Goal: Information Seeking & Learning: Learn about a topic

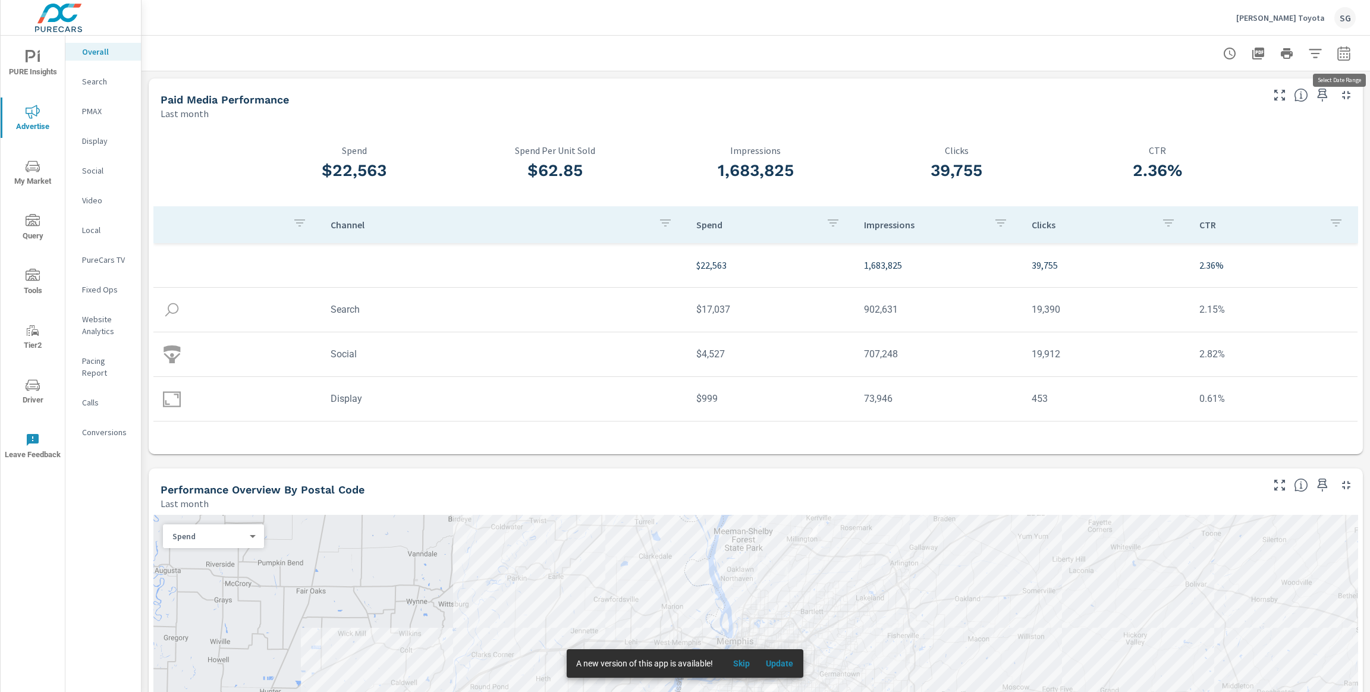
click at [1341, 56] on icon "button" at bounding box center [1343, 53] width 14 height 14
click at [1234, 101] on select "Custom Yesterday Last week Last 7 days Last 14 days Last 30 days Last 45 days L…" at bounding box center [1248, 104] width 119 height 24
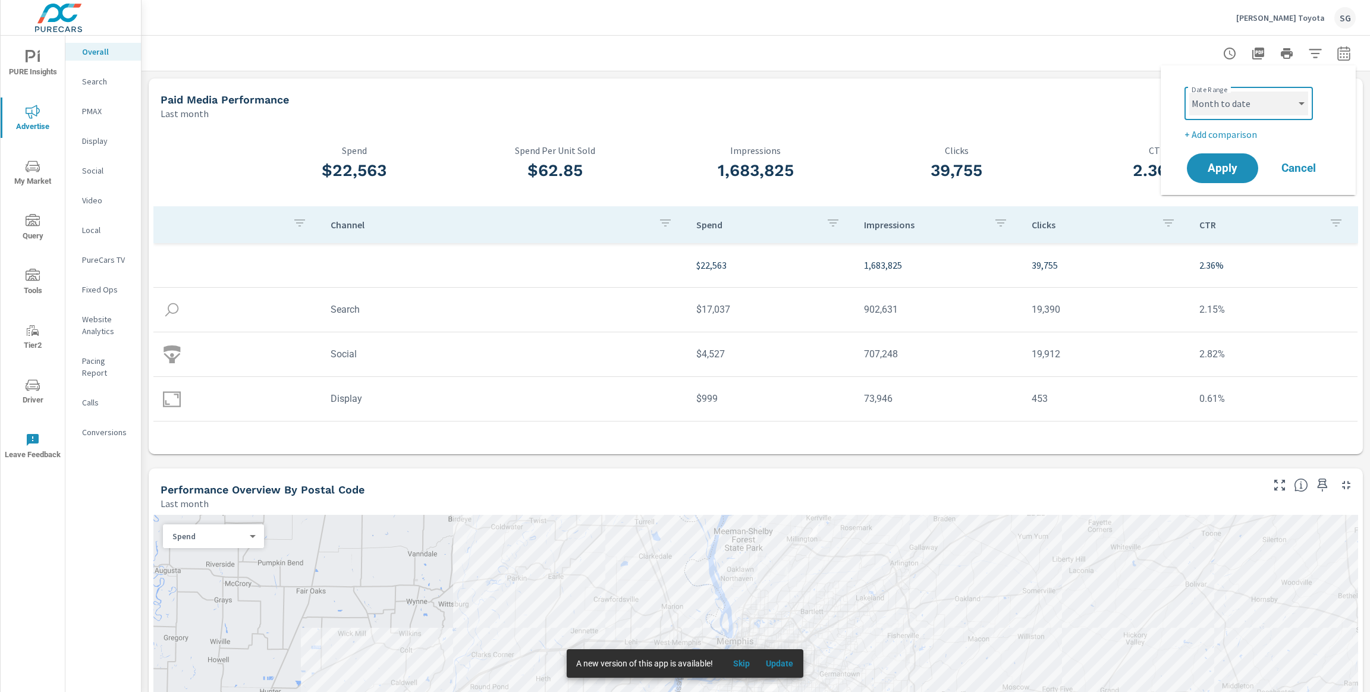
click at [1189, 92] on select "Custom Yesterday Last week Last 7 days Last 14 days Last 30 days Last 45 days L…" at bounding box center [1248, 104] width 119 height 24
select select "Month to date"
click at [1207, 134] on p "+ Add comparison" at bounding box center [1260, 134] width 152 height 14
select select "Previous period"
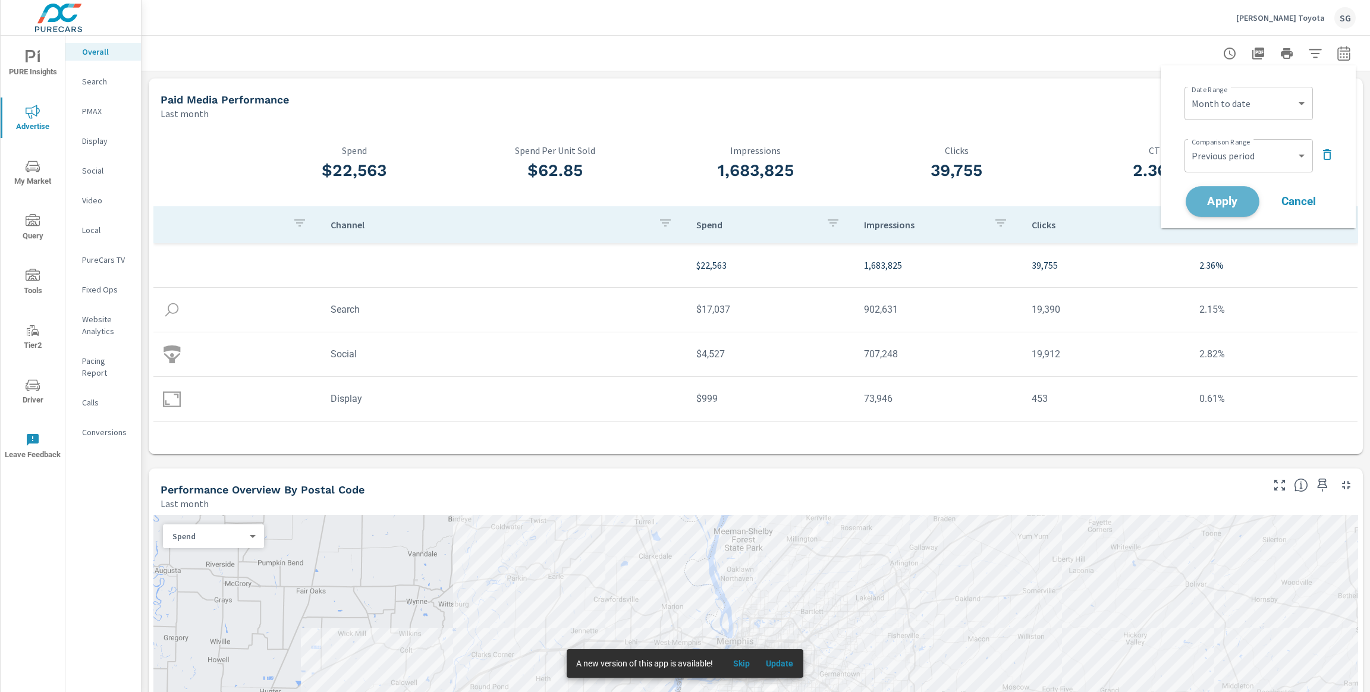
click at [1219, 205] on span "Apply" at bounding box center [1222, 201] width 49 height 11
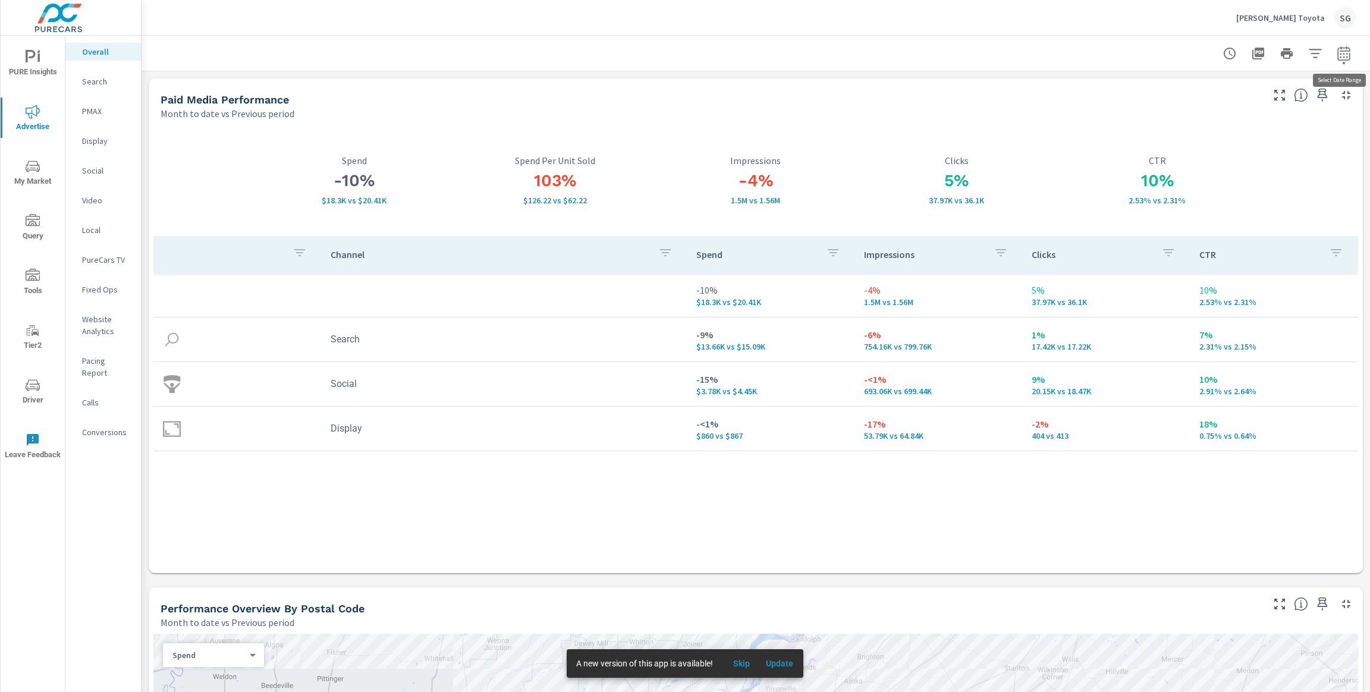
click at [1344, 58] on icon "button" at bounding box center [1343, 53] width 14 height 14
select select "Month to date"
select select "Previous period"
click at [1241, 111] on select "Custom Yesterday Last week Last 7 days Last 14 days Last 30 days Last 45 days L…" at bounding box center [1248, 104] width 119 height 24
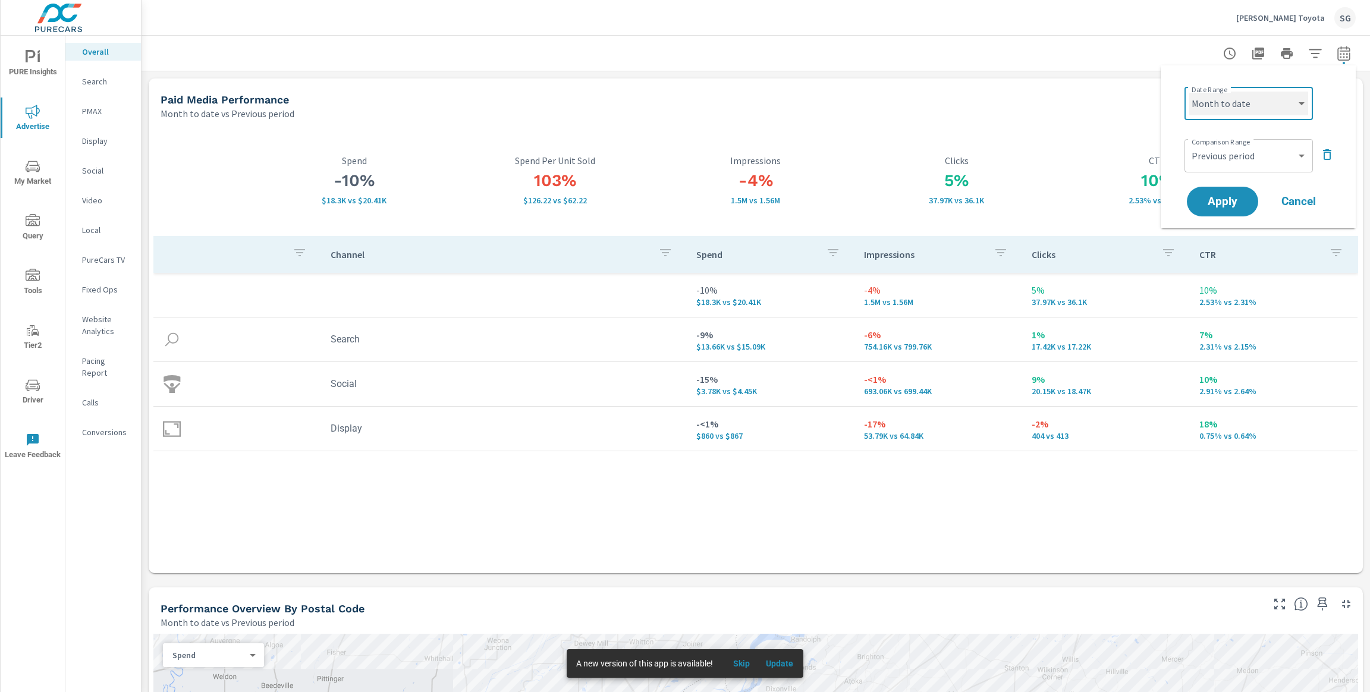
click at [1189, 92] on select "Custom Yesterday Last week Last 7 days Last 14 days Last 30 days Last 45 days L…" at bounding box center [1248, 104] width 119 height 24
select select "Last 30 days"
click at [1209, 206] on span "Apply" at bounding box center [1222, 201] width 49 height 11
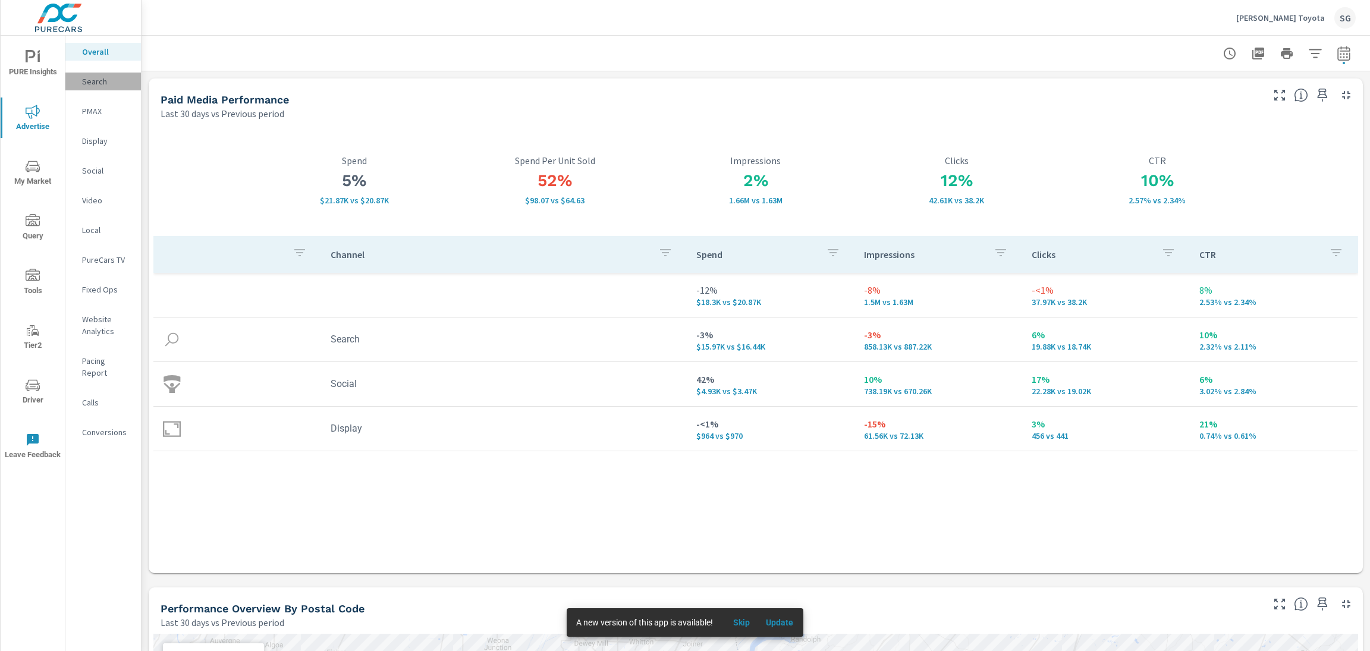
click at [91, 86] on p "Search" at bounding box center [106, 82] width 49 height 12
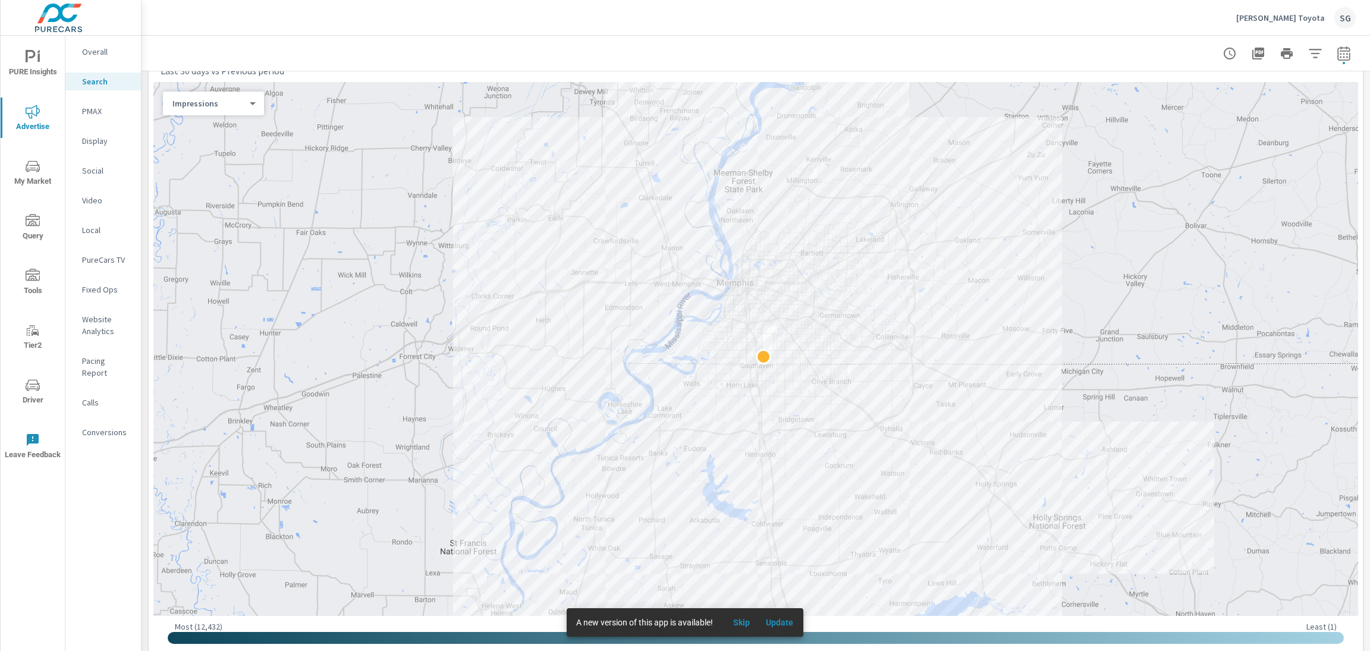
scroll to position [183, 0]
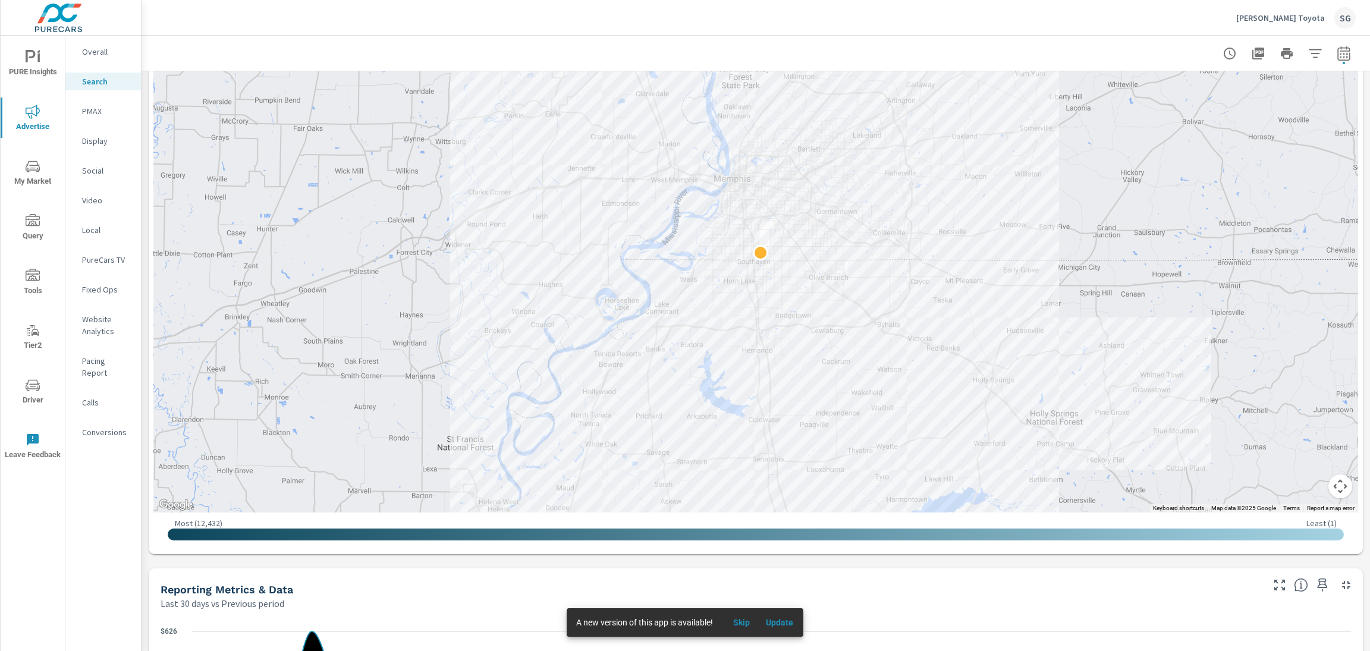
scroll to position [260, 0]
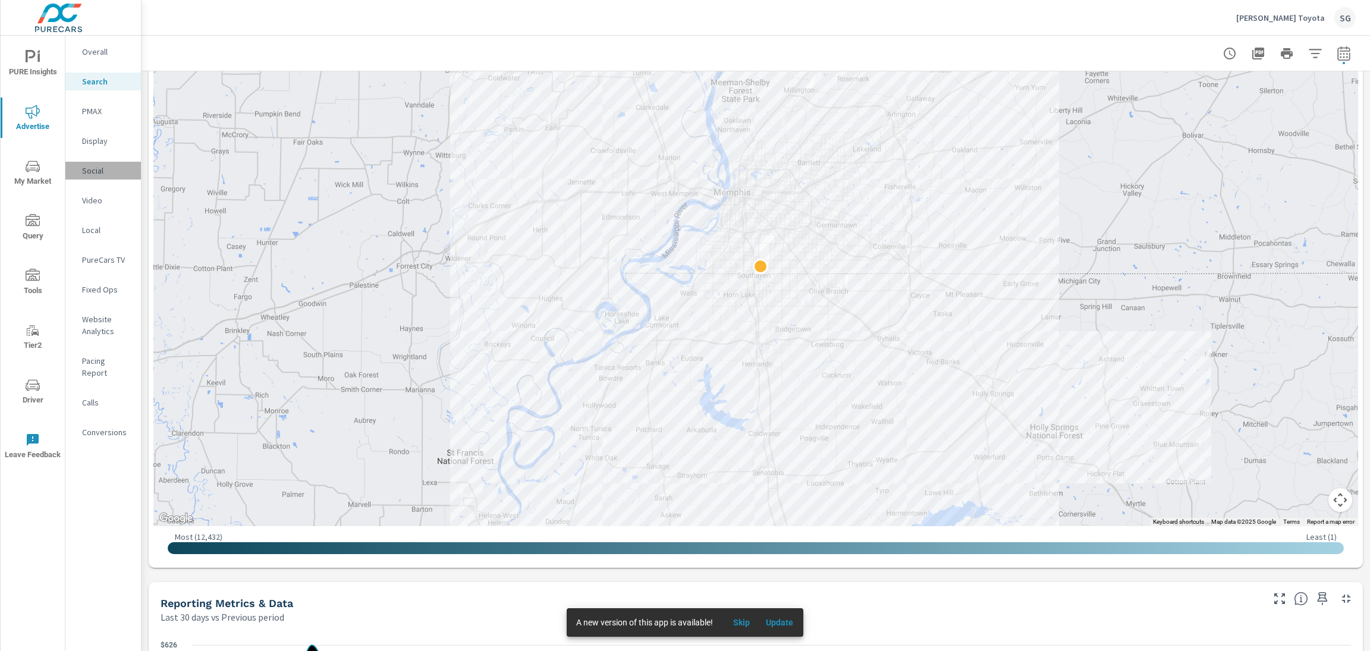
click at [83, 170] on p "Social" at bounding box center [106, 171] width 49 height 12
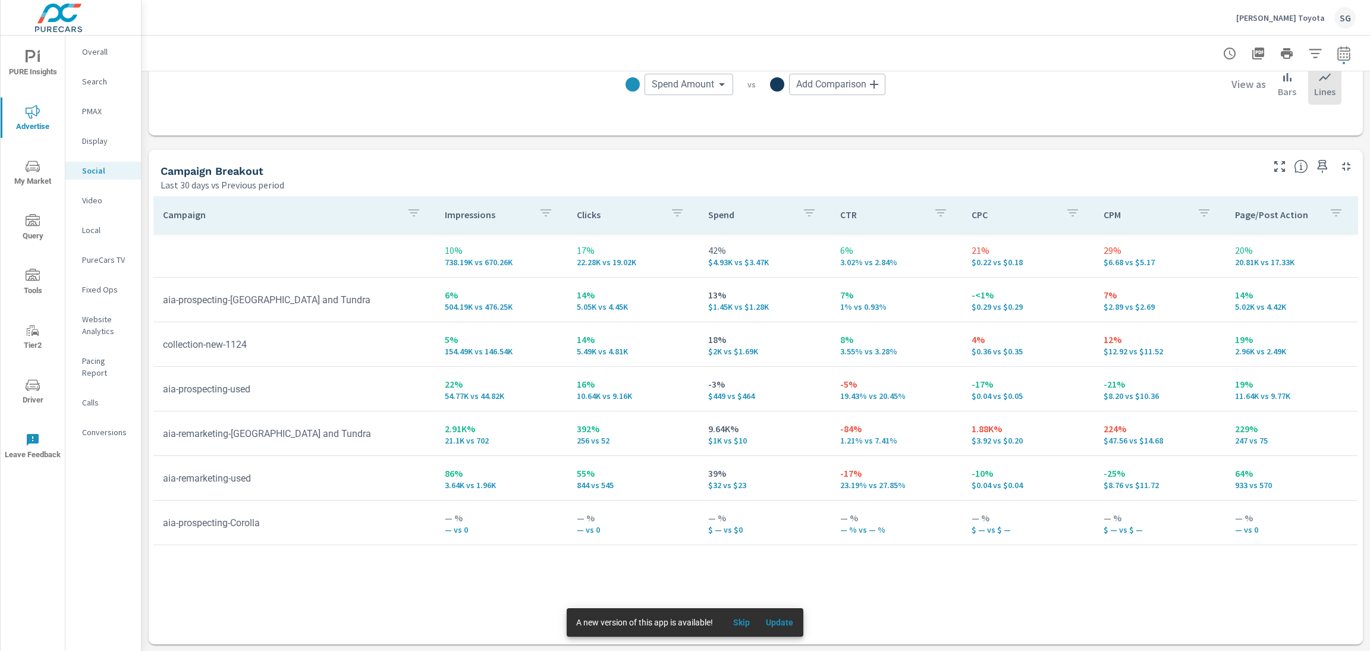
scroll to position [438, 0]
click at [20, 71] on span "PURE Insights" at bounding box center [32, 64] width 57 height 29
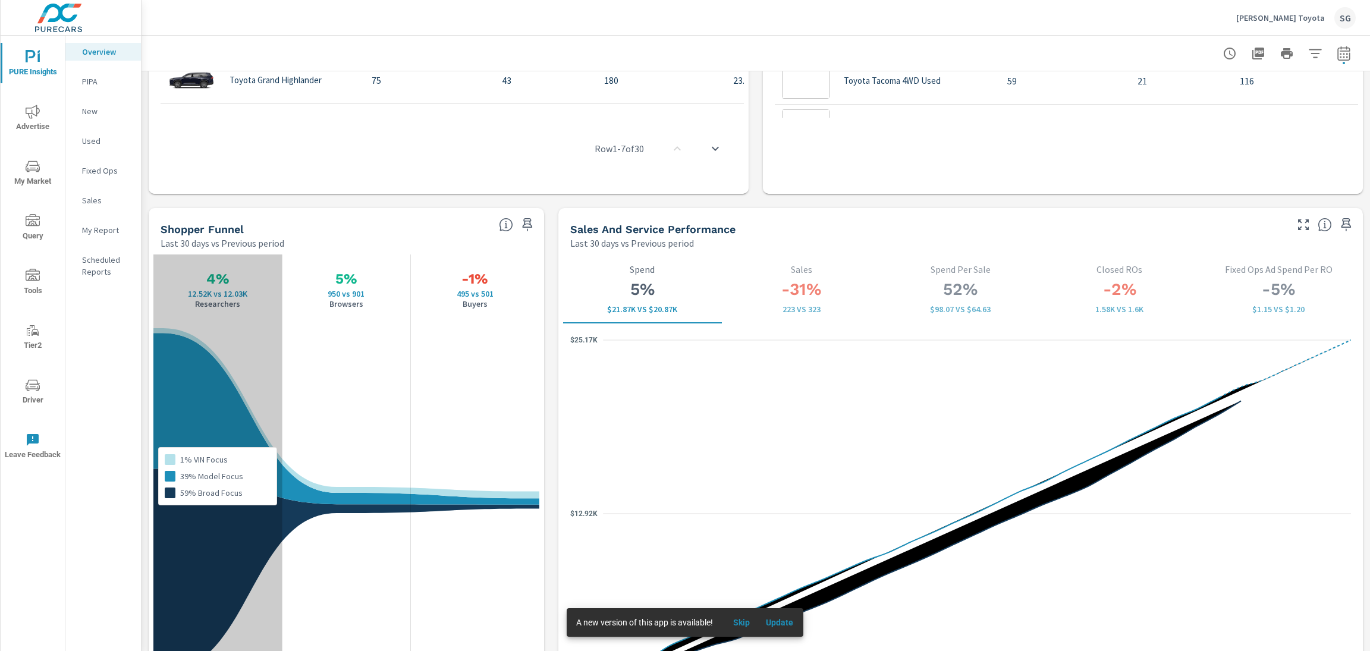
scroll to position [1, 0]
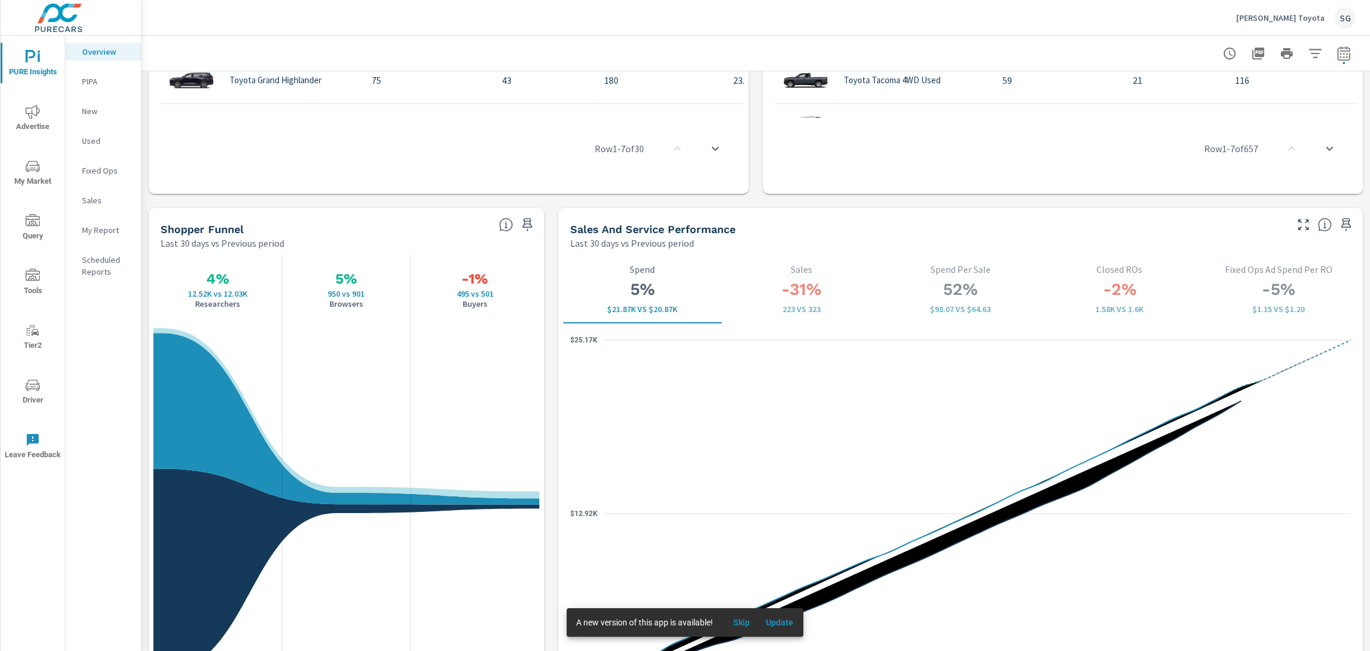
click at [40, 124] on span "Advertise" at bounding box center [32, 119] width 57 height 29
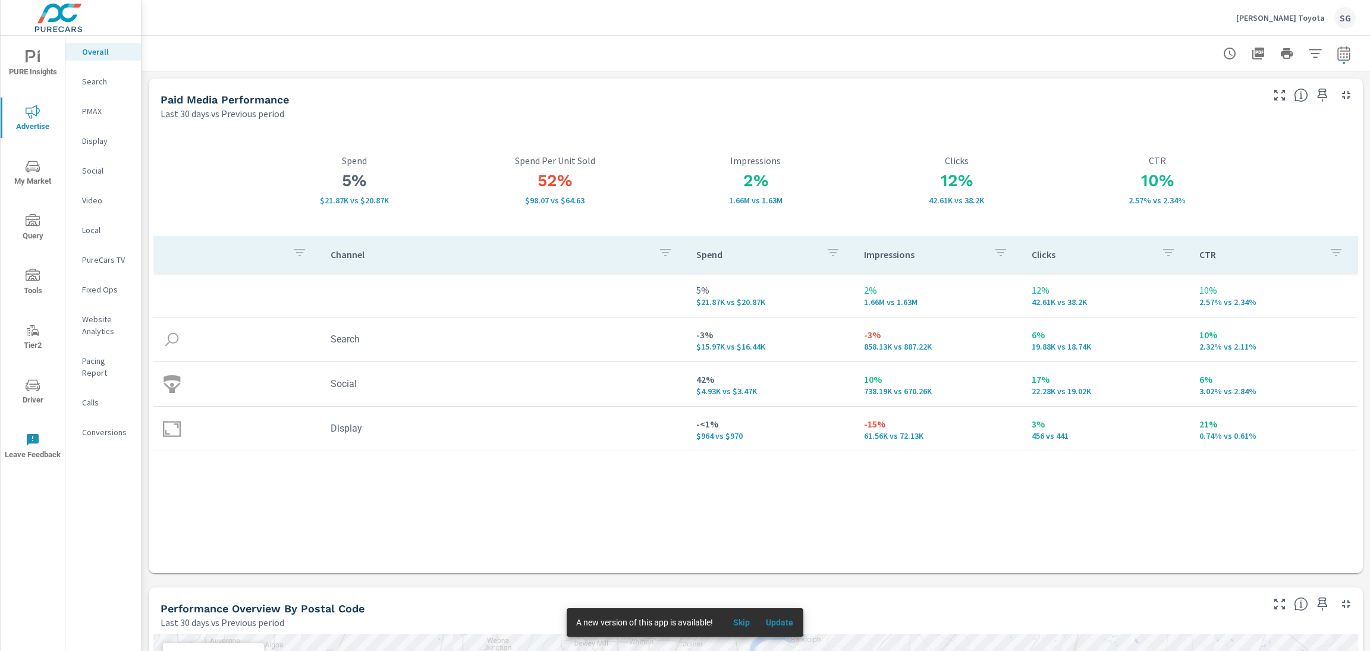
click at [98, 89] on div "Search" at bounding box center [103, 82] width 76 height 18
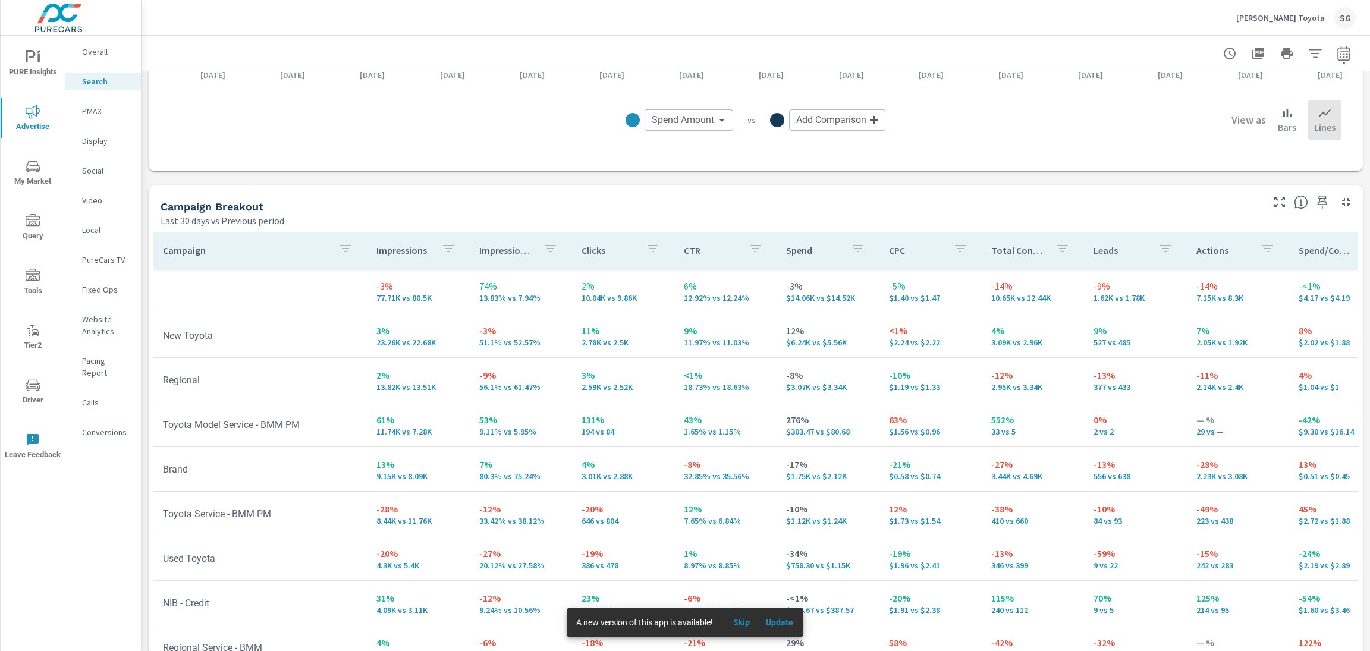
scroll to position [1050, 0]
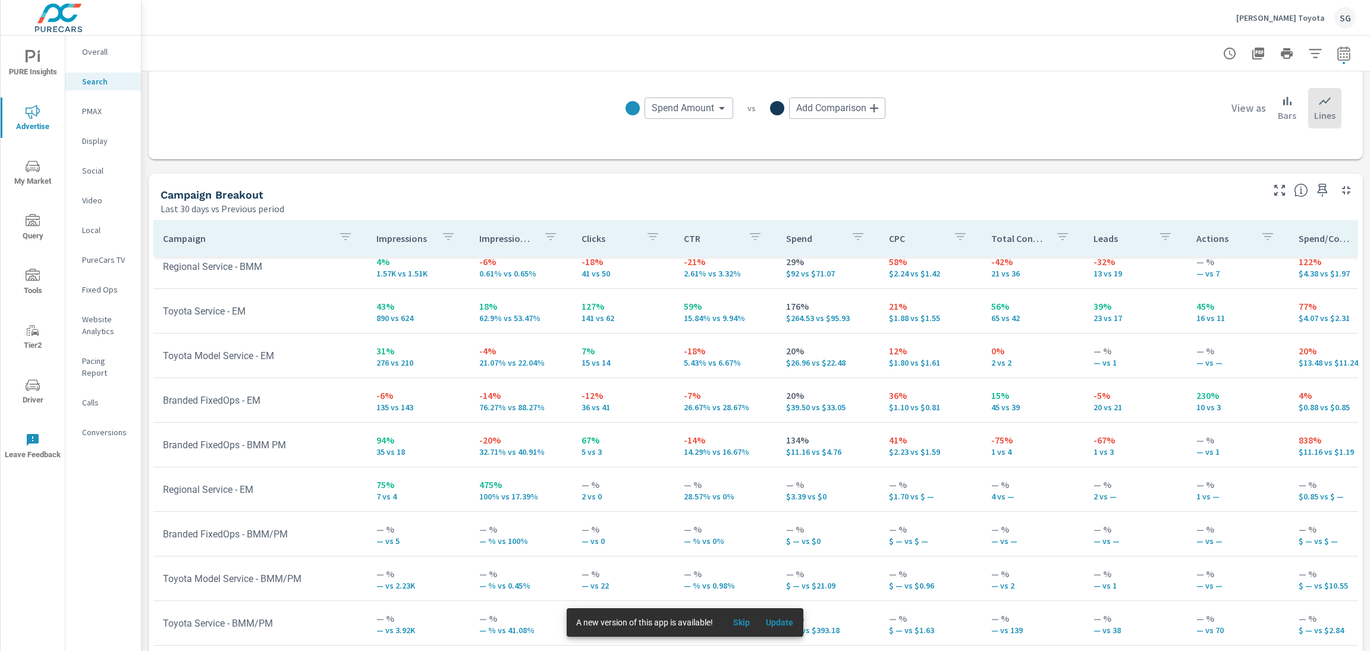
scroll to position [1074, 0]
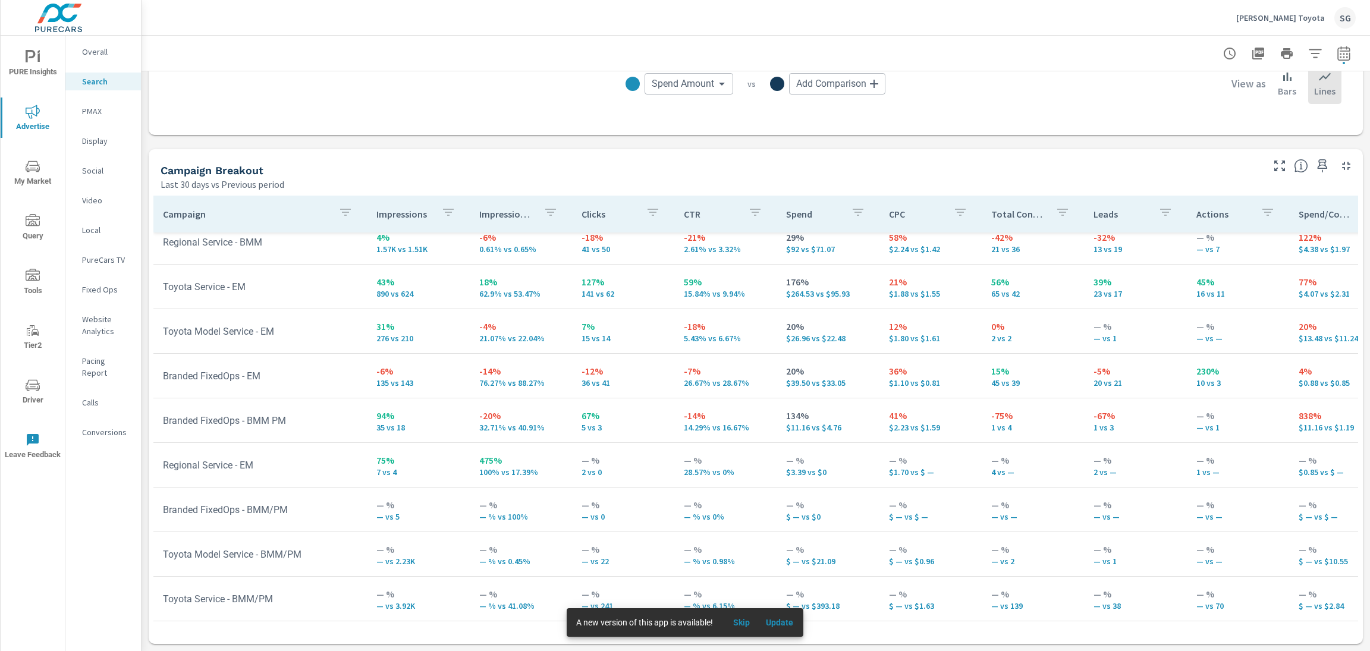
scroll to position [58, 0]
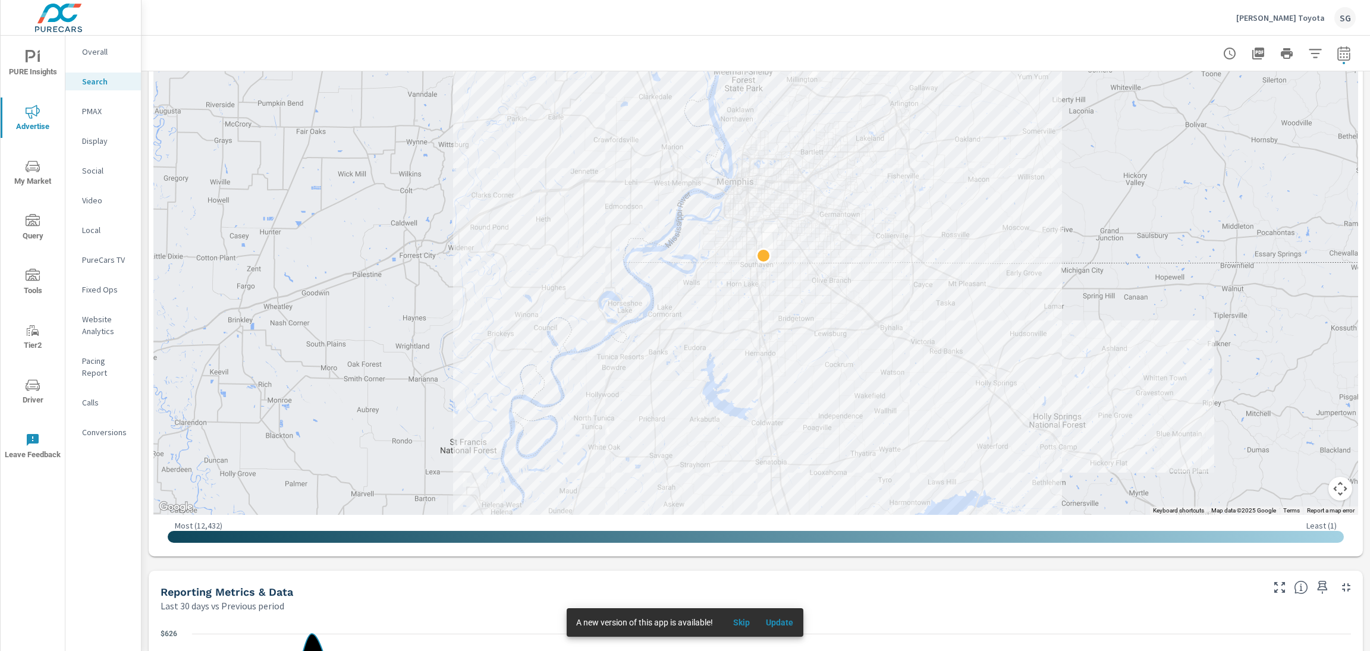
scroll to position [270, 0]
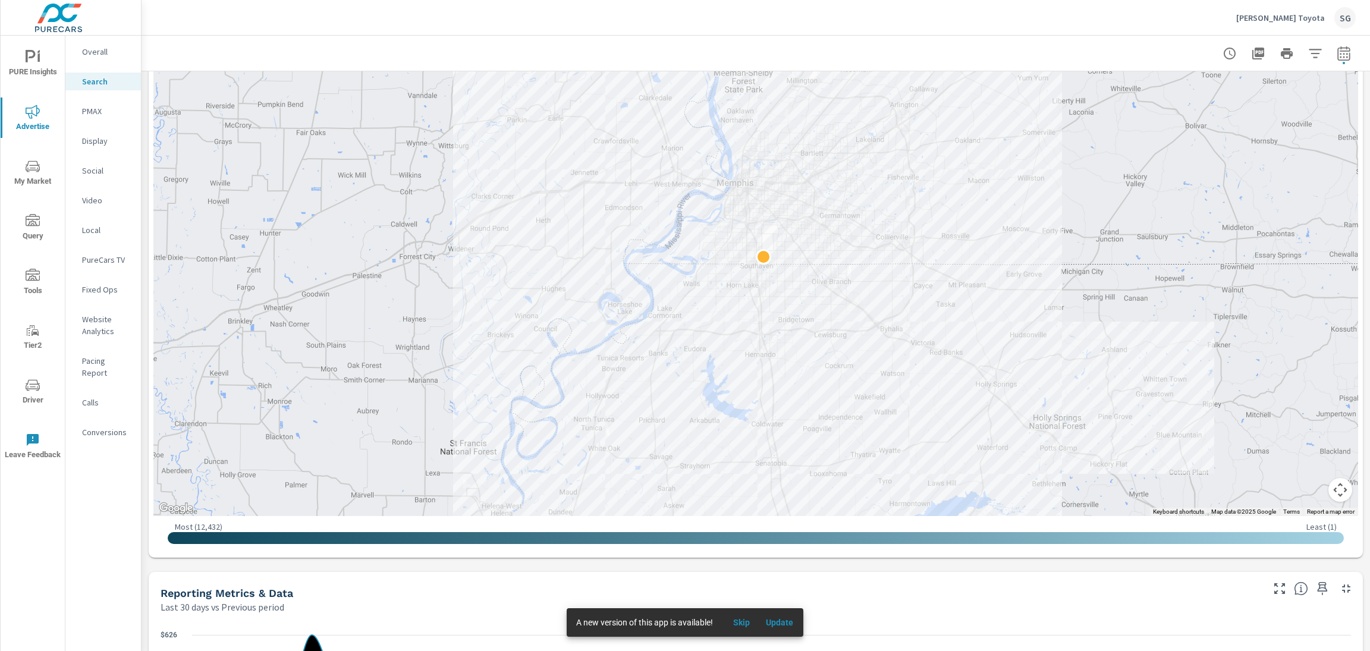
click at [92, 116] on p "PMAX" at bounding box center [106, 111] width 49 height 12
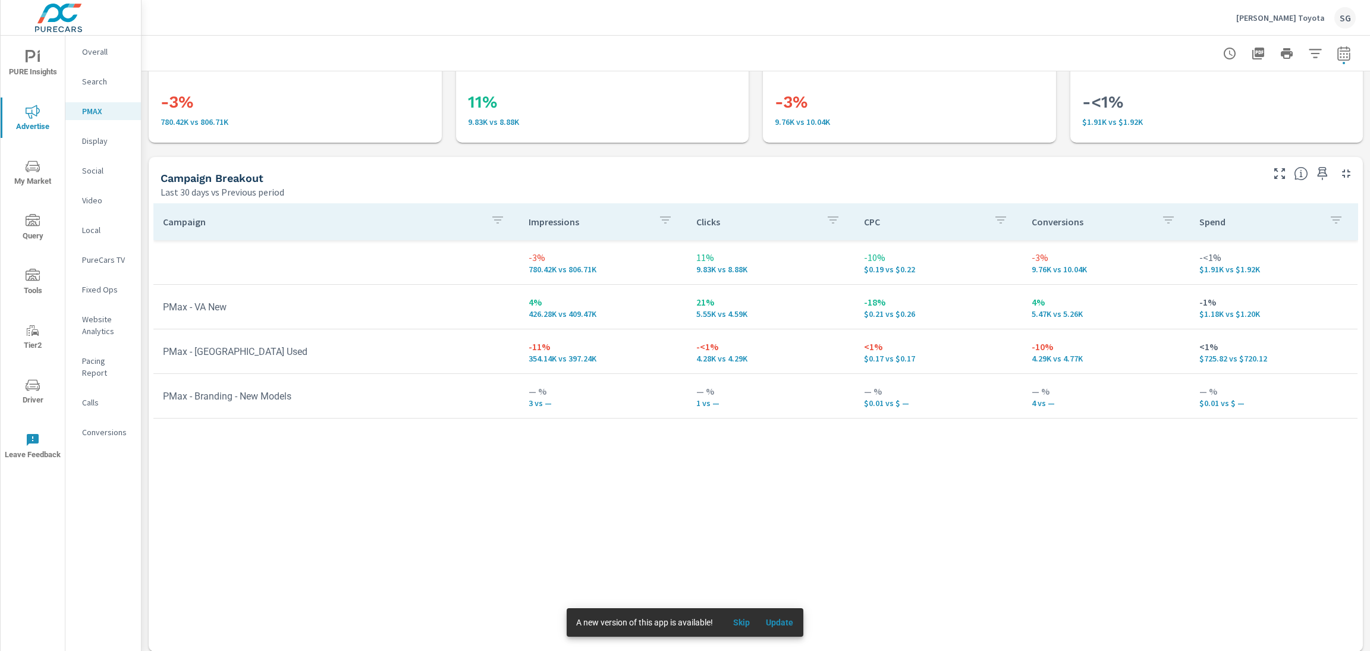
scroll to position [56, 0]
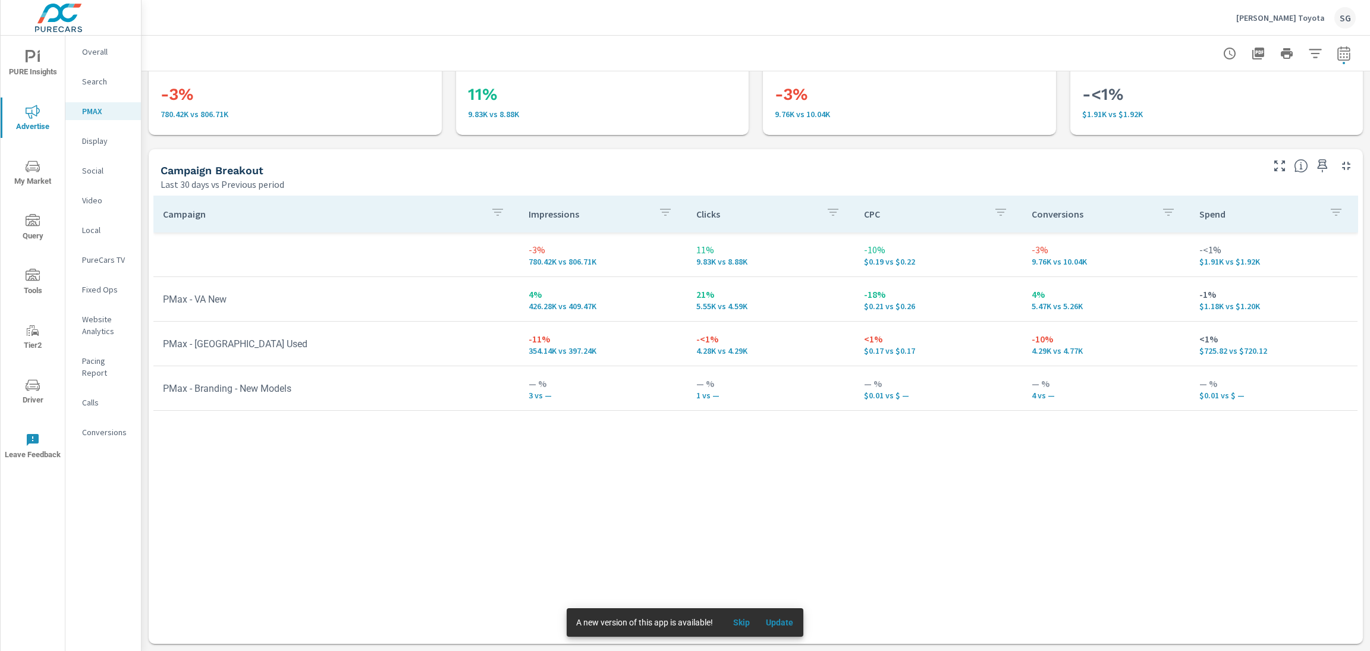
click at [99, 397] on p "Calls" at bounding box center [106, 403] width 49 height 12
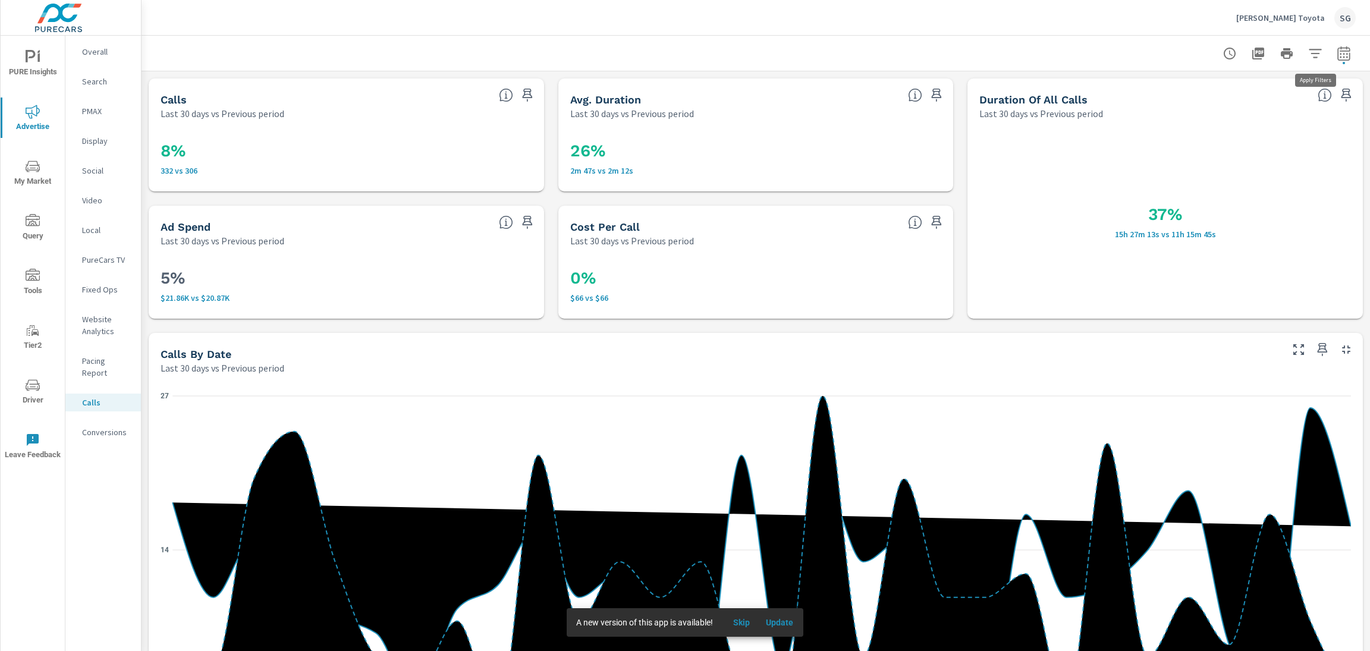
click at [1314, 52] on icon "button" at bounding box center [1315, 53] width 14 height 14
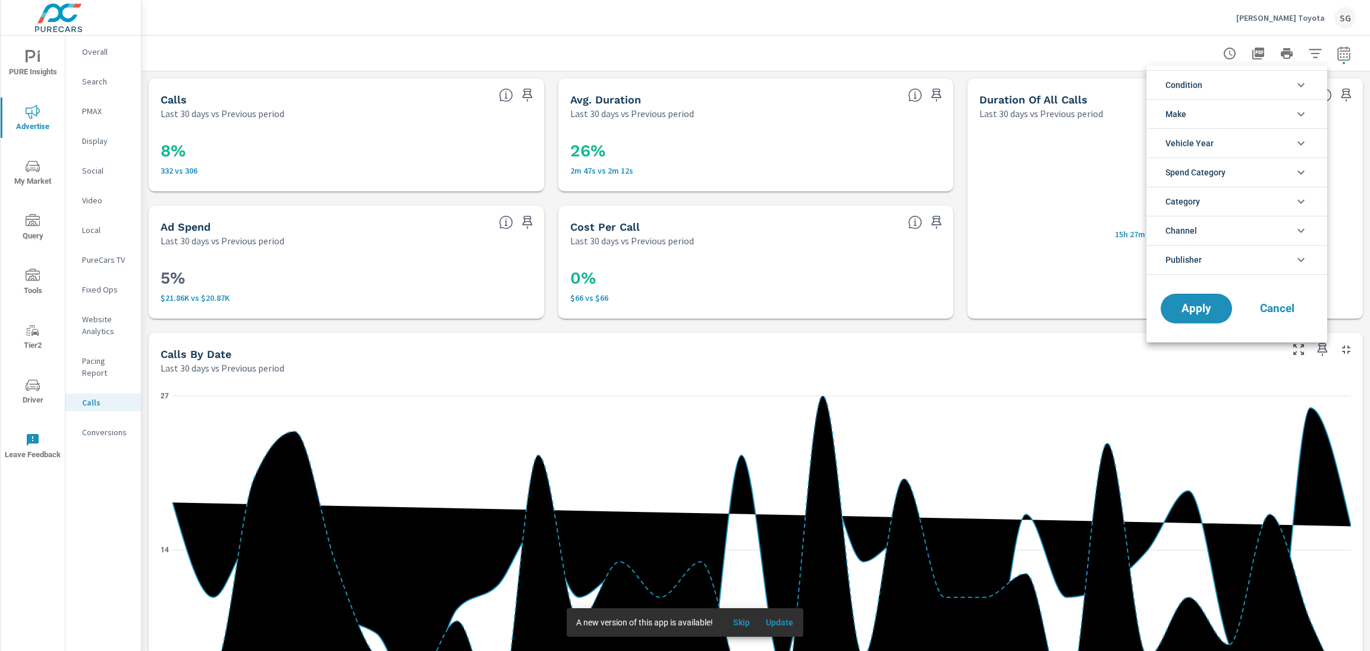
click at [1208, 87] on li "Condition" at bounding box center [1236, 84] width 181 height 29
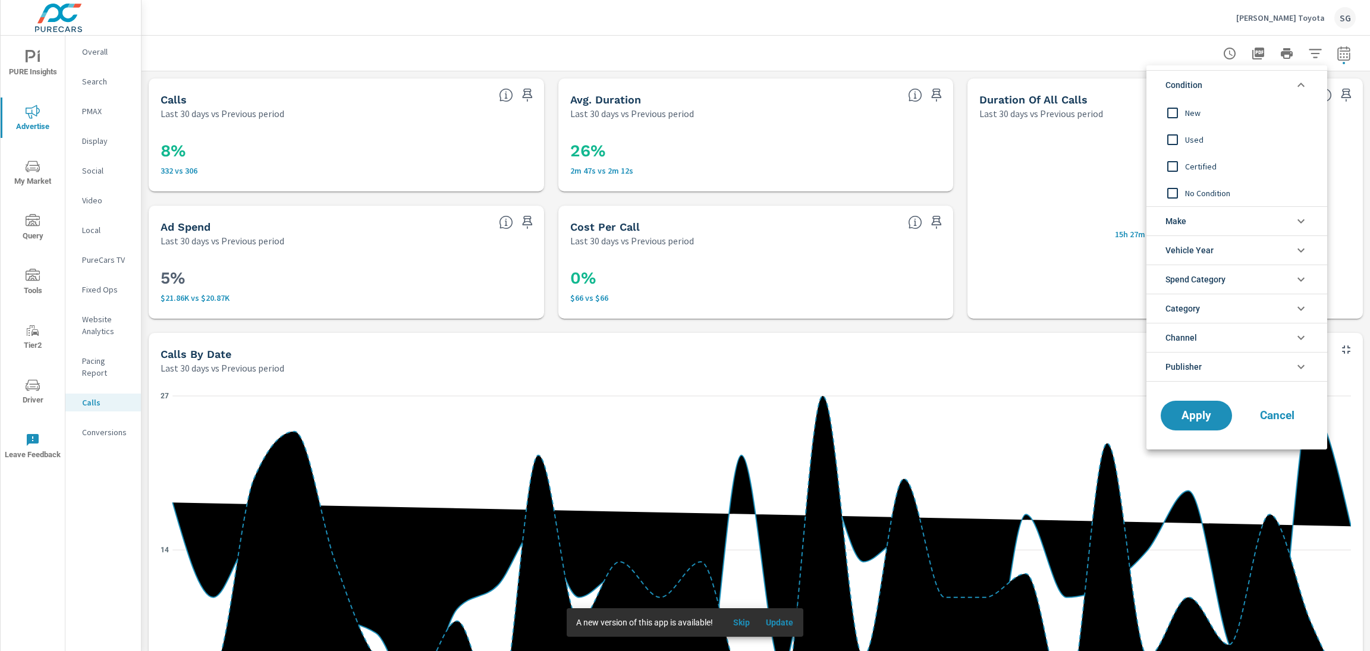
click at [1180, 118] on input "filter options" at bounding box center [1172, 112] width 25 height 25
click at [1184, 421] on button "Apply" at bounding box center [1196, 415] width 74 height 31
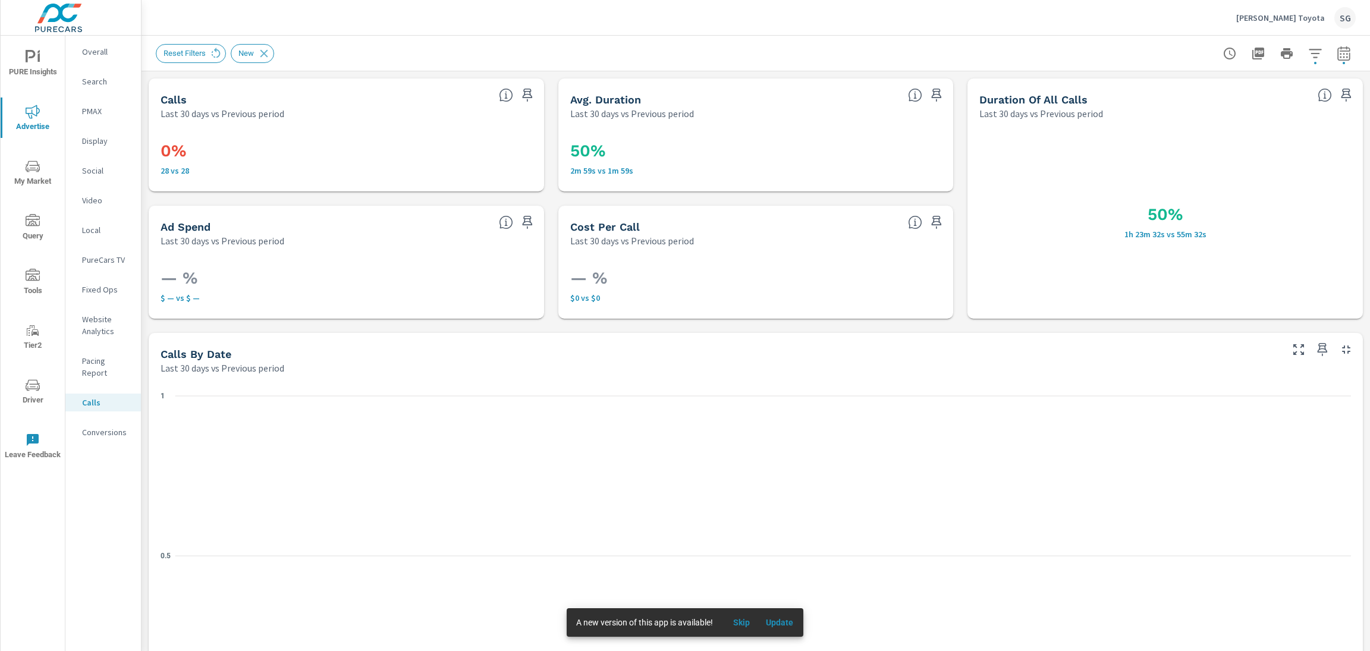
click at [92, 326] on p "Website Analytics" at bounding box center [106, 325] width 49 height 24
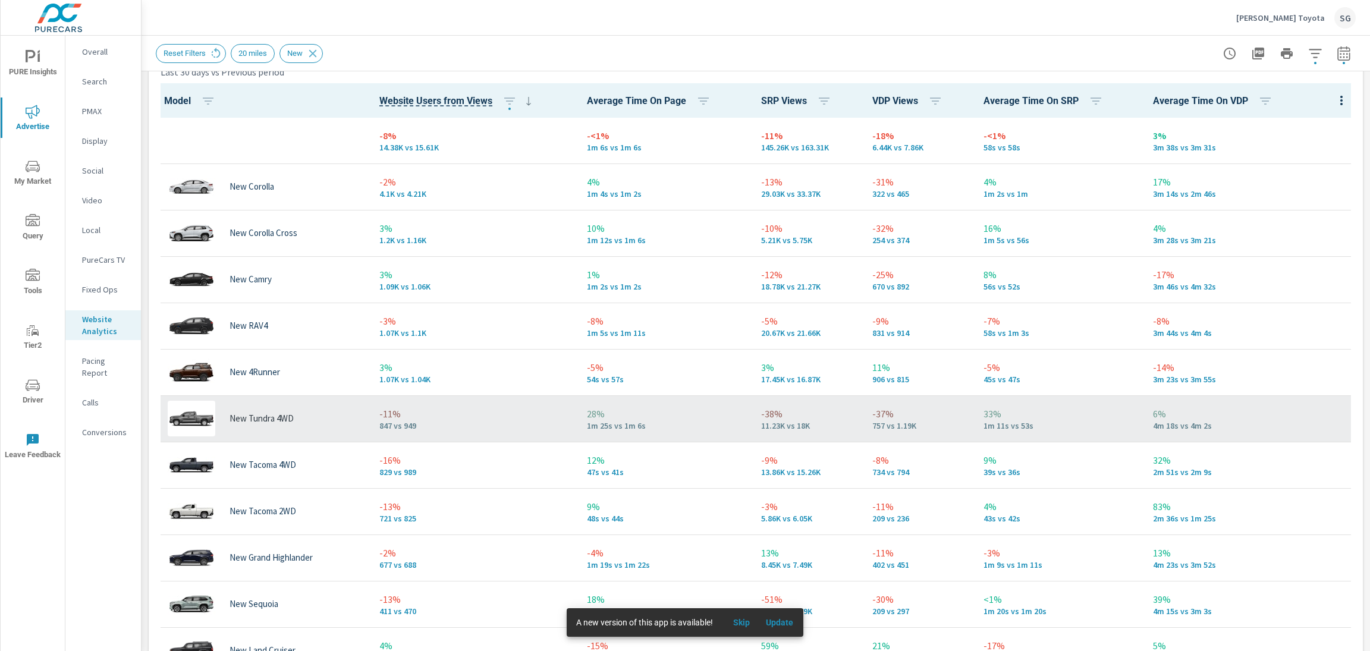
scroll to position [555, 0]
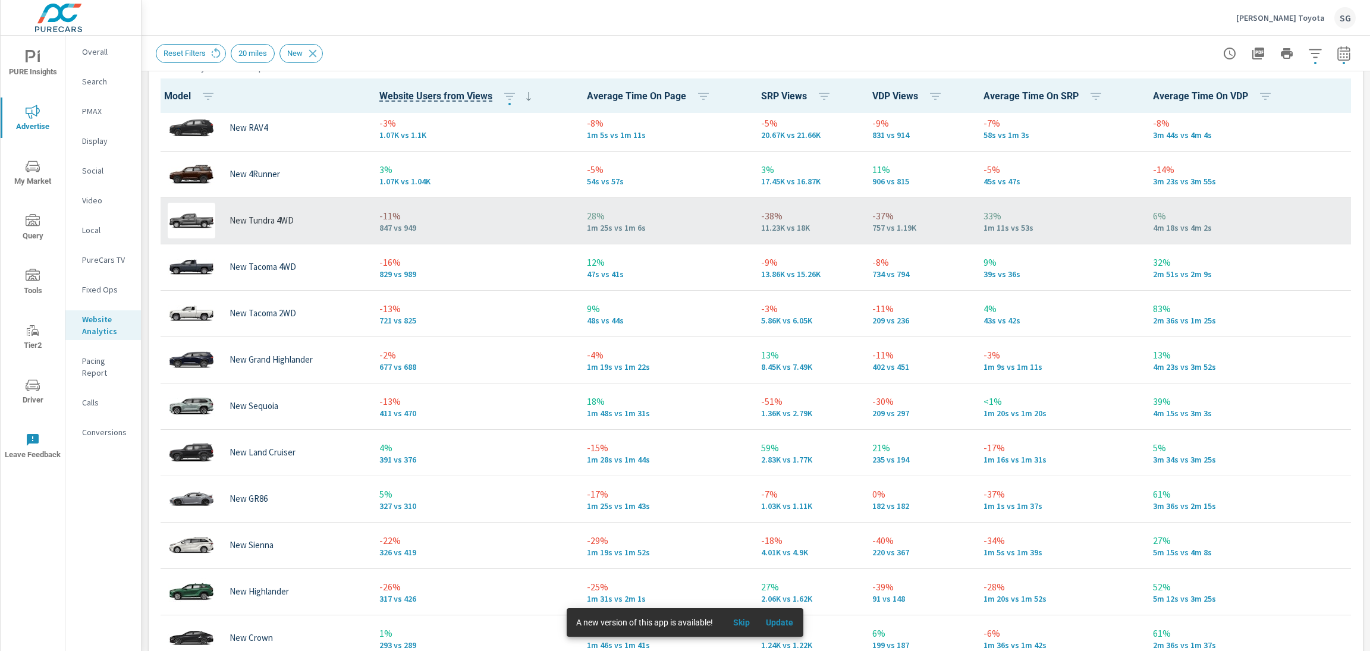
scroll to position [197, 0]
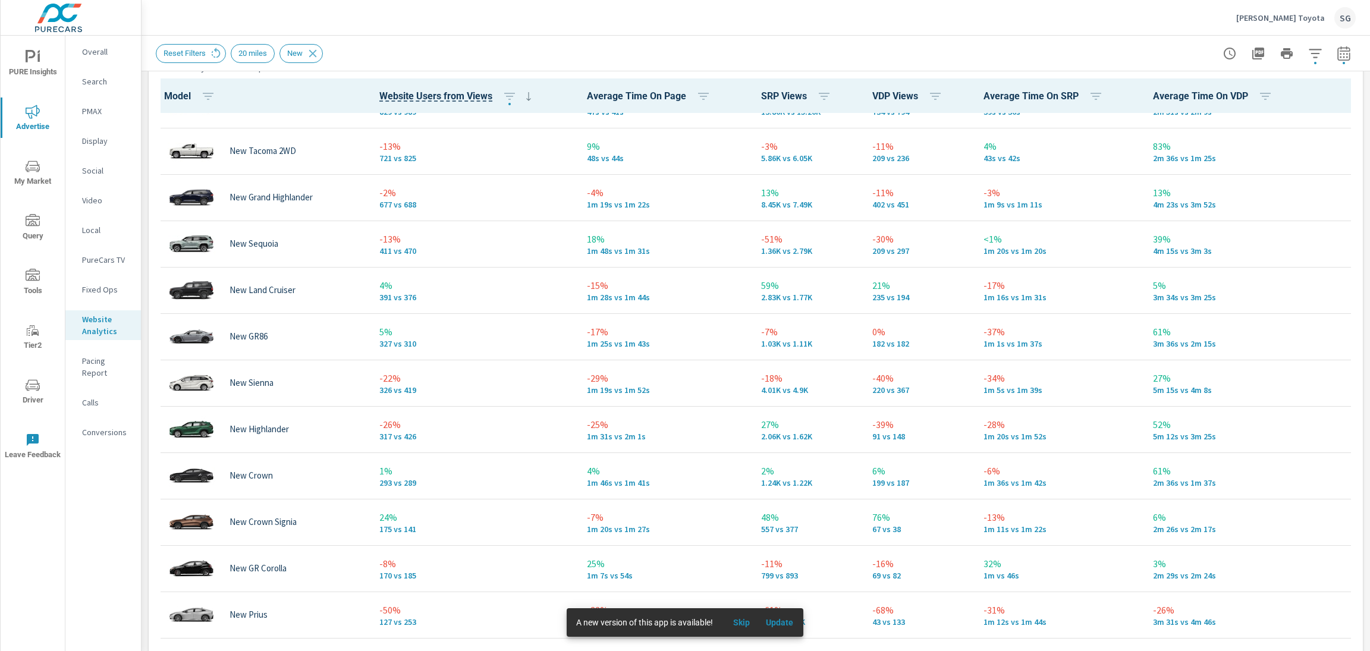
scroll to position [357, 0]
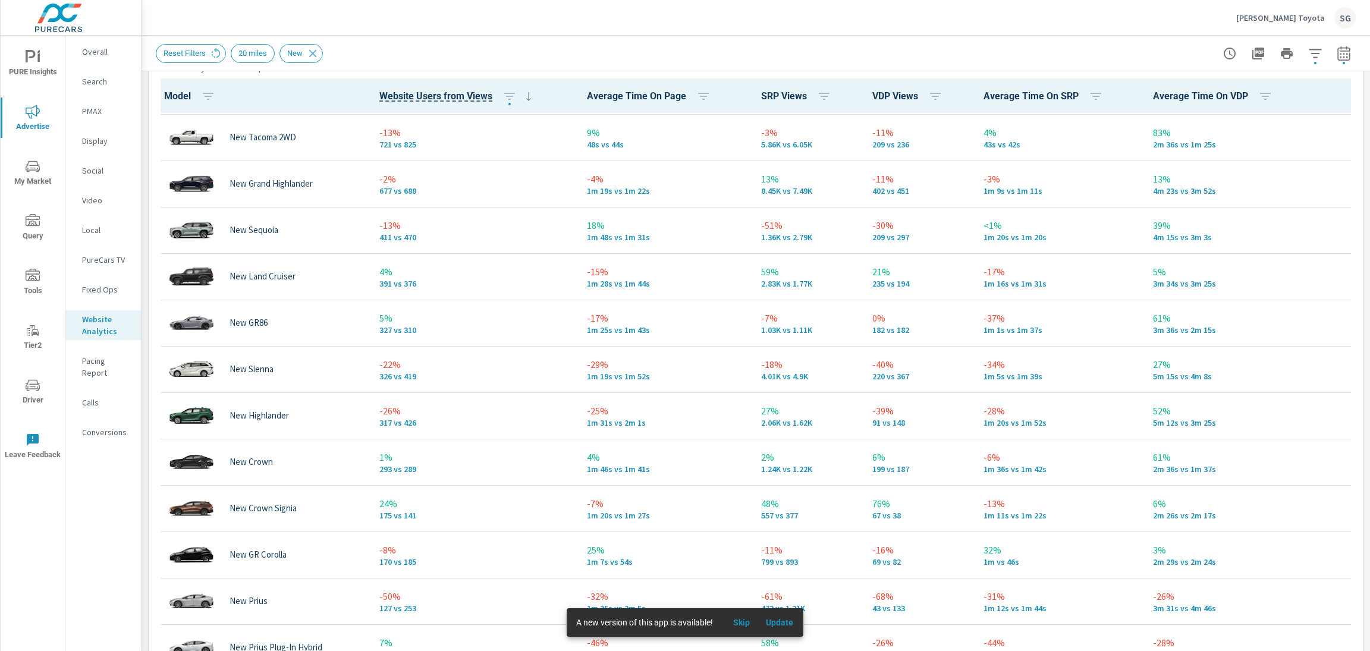
scroll to position [373, 0]
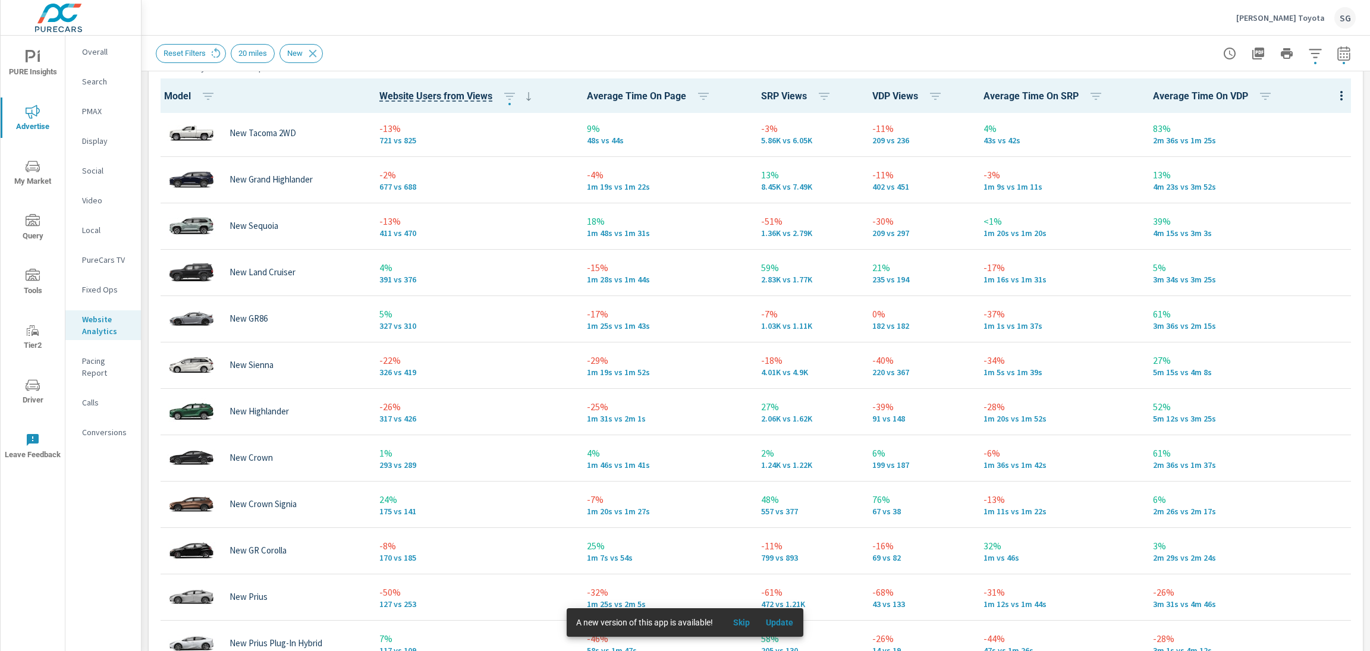
click at [1313, 59] on icon "button" at bounding box center [1315, 53] width 14 height 14
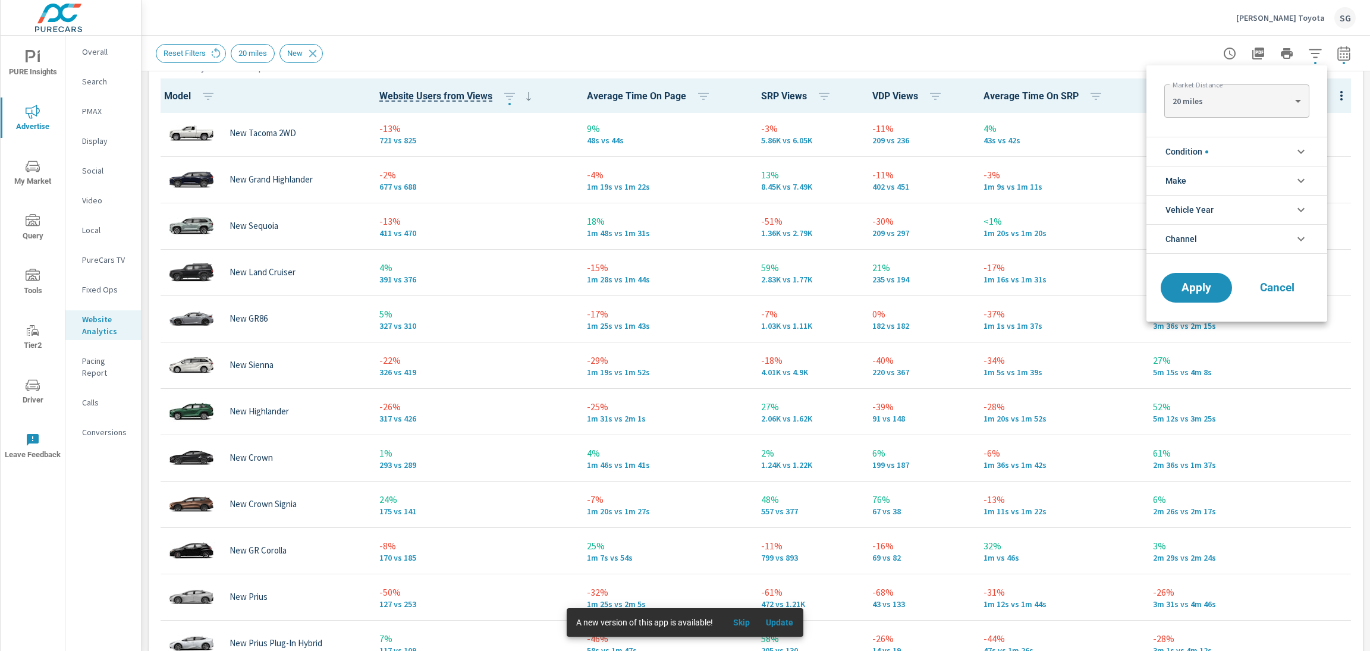
click at [1313, 59] on body "PURE Insights Advertise My Market Query Tools Tier2 Driver Leave Feedback Overa…" at bounding box center [685, 325] width 1370 height 651
click at [1234, 159] on li "Condition" at bounding box center [1236, 151] width 181 height 29
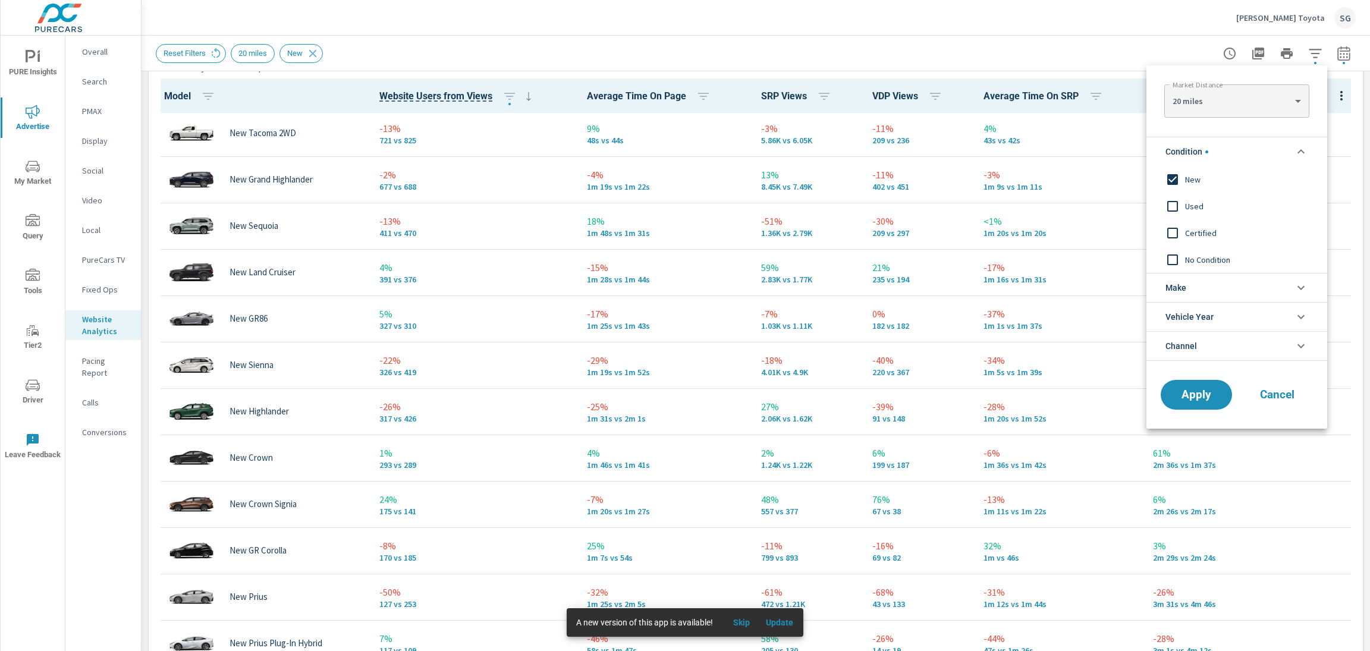
click at [1170, 183] on input "filter options" at bounding box center [1172, 179] width 25 height 25
click at [1199, 397] on span "Apply" at bounding box center [1196, 394] width 49 height 11
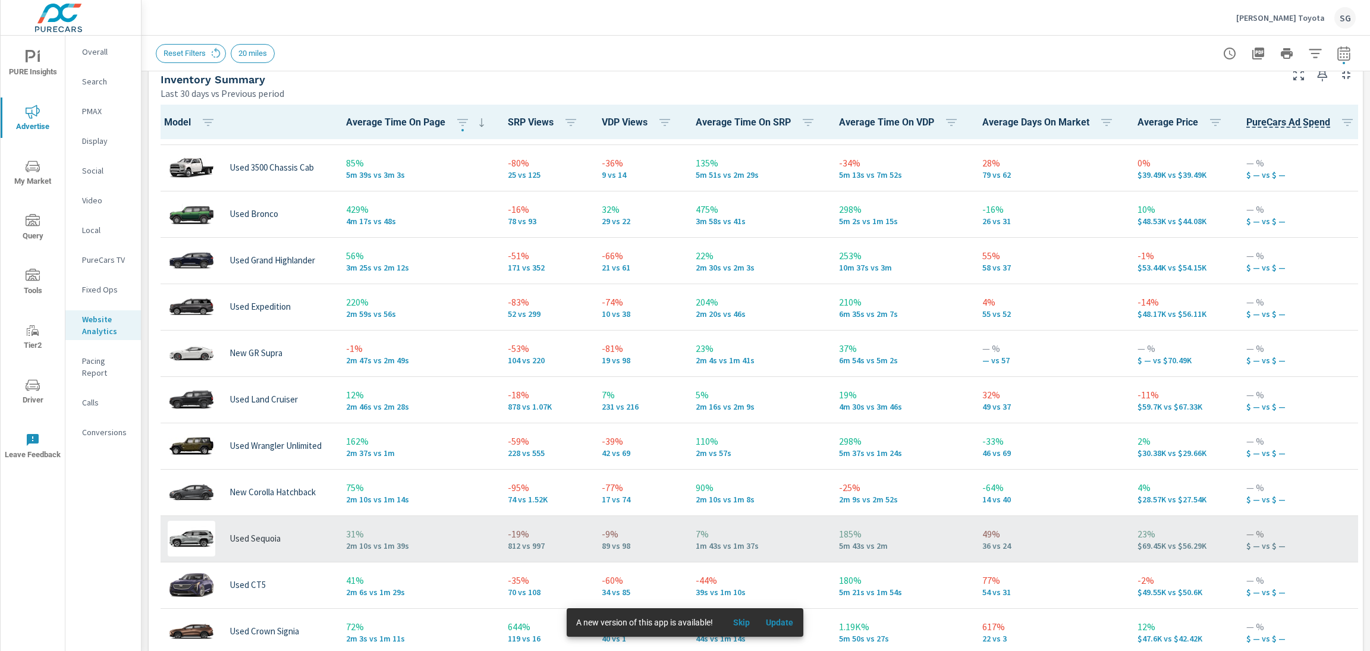
scroll to position [5, 0]
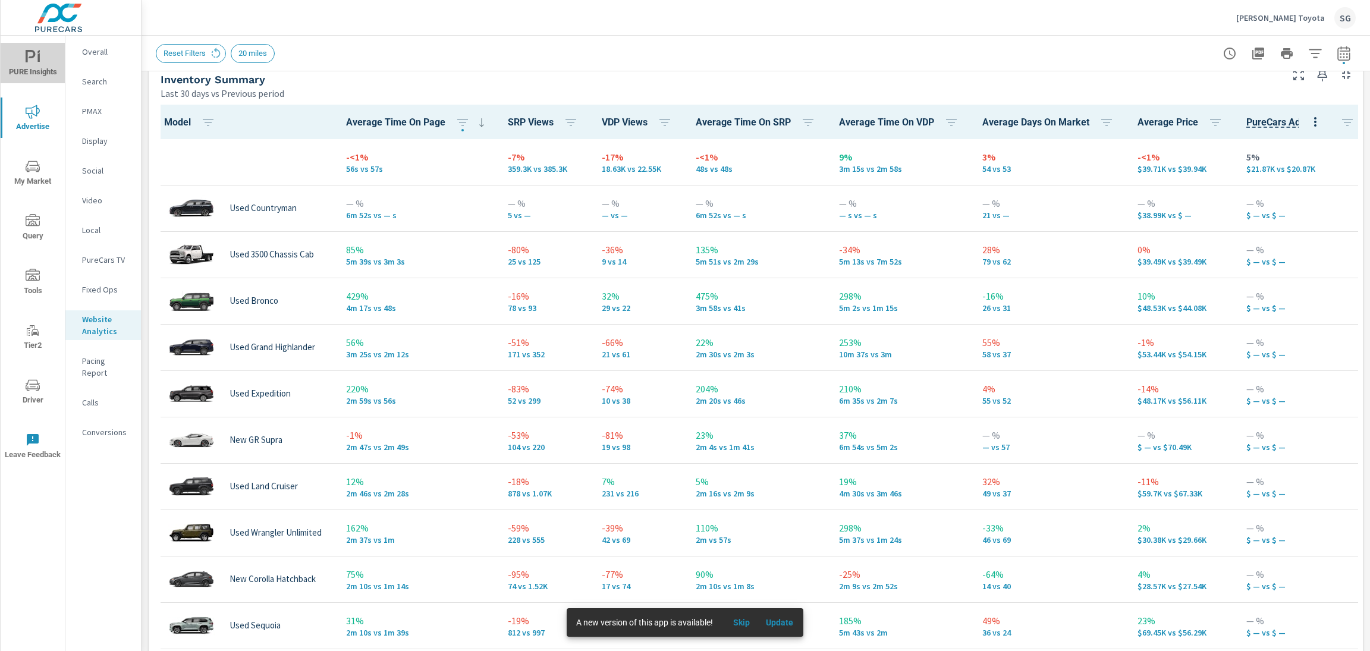
click at [45, 69] on span "PURE Insights" at bounding box center [32, 64] width 57 height 29
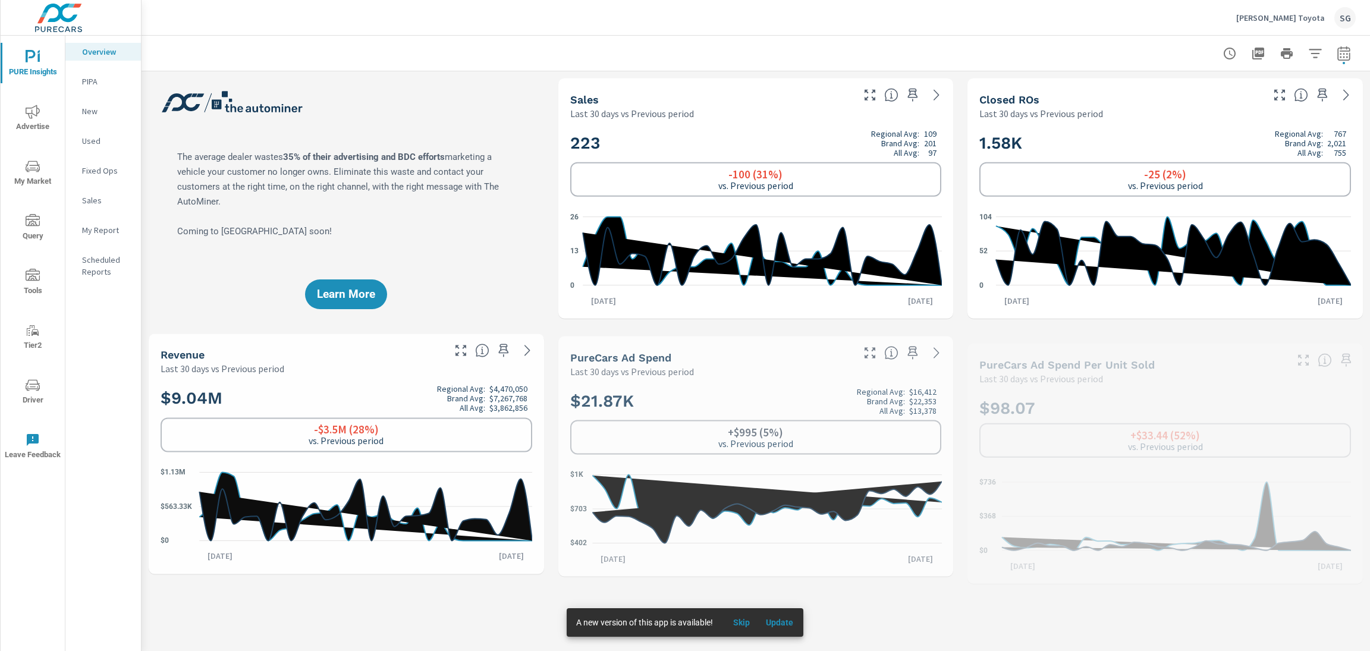
scroll to position [1, 0]
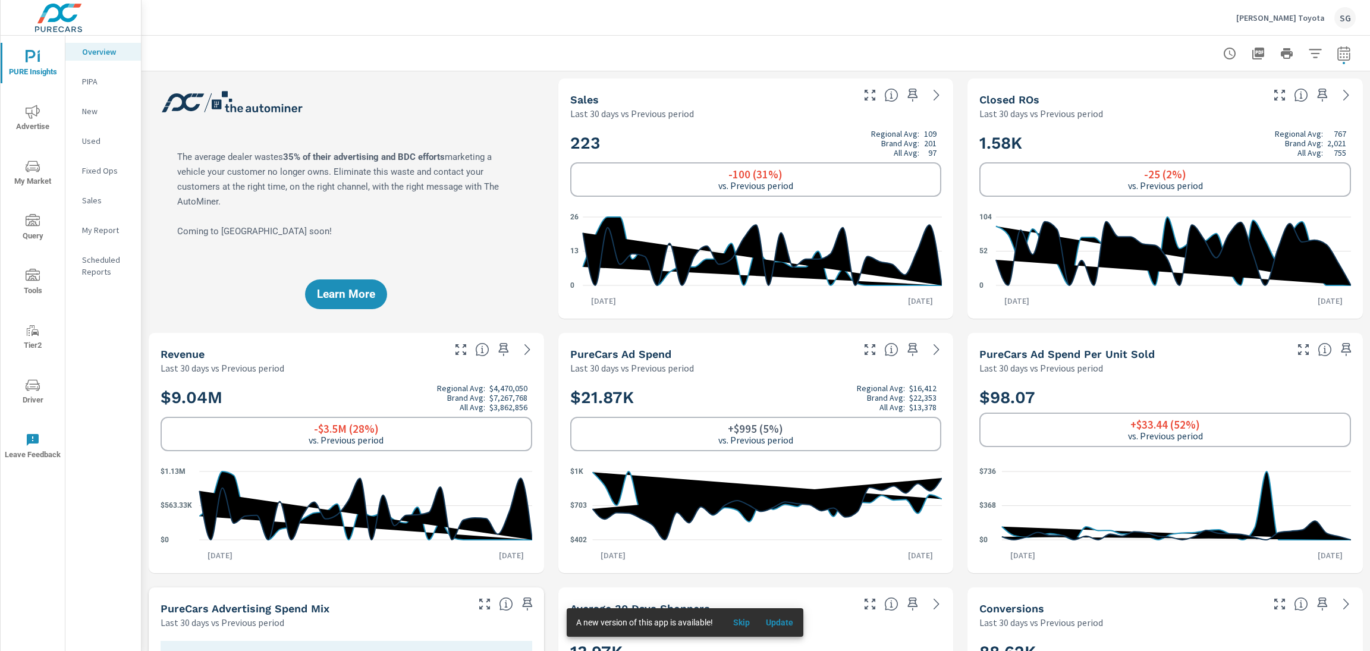
click at [95, 201] on p "Sales" at bounding box center [106, 200] width 49 height 12
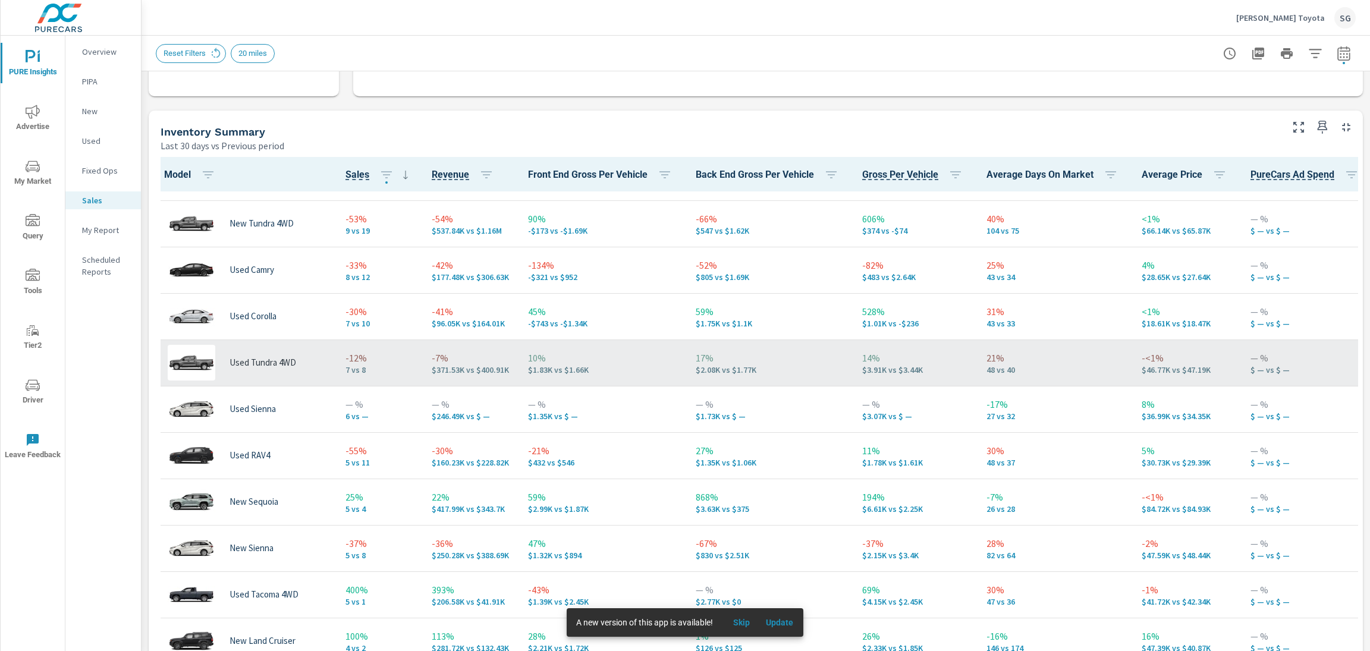
scroll to position [138, 0]
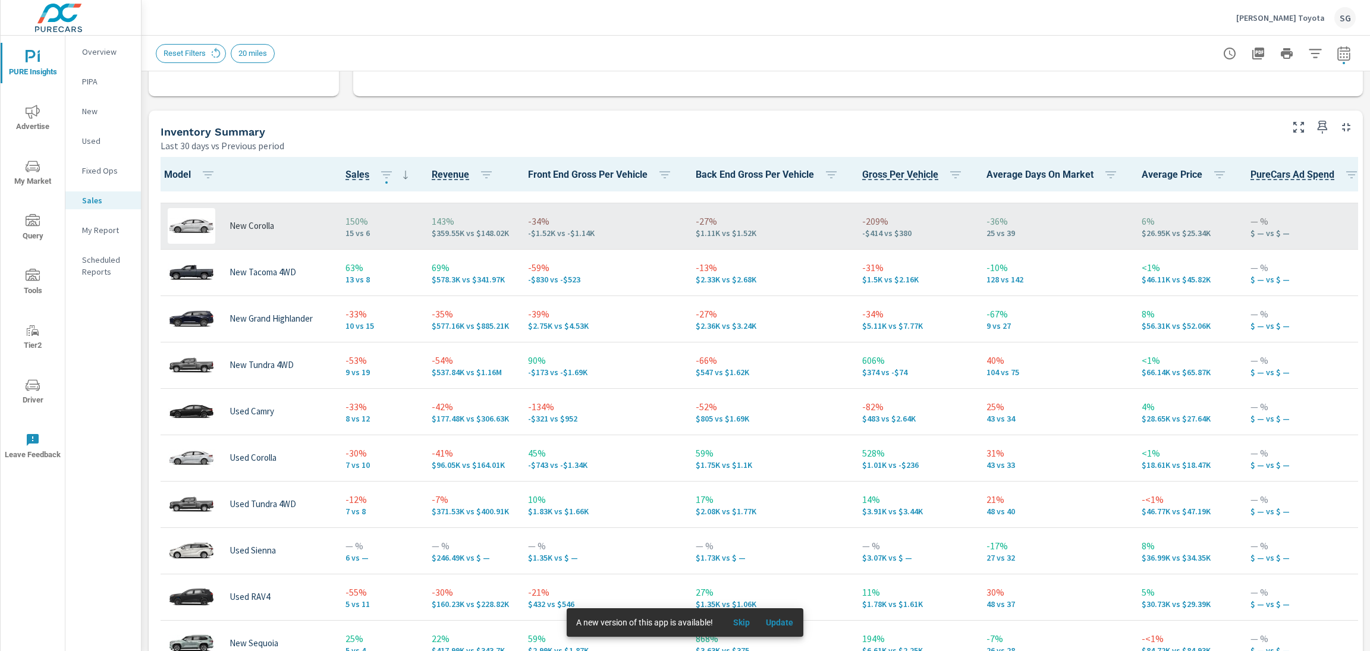
scroll to position [193, 0]
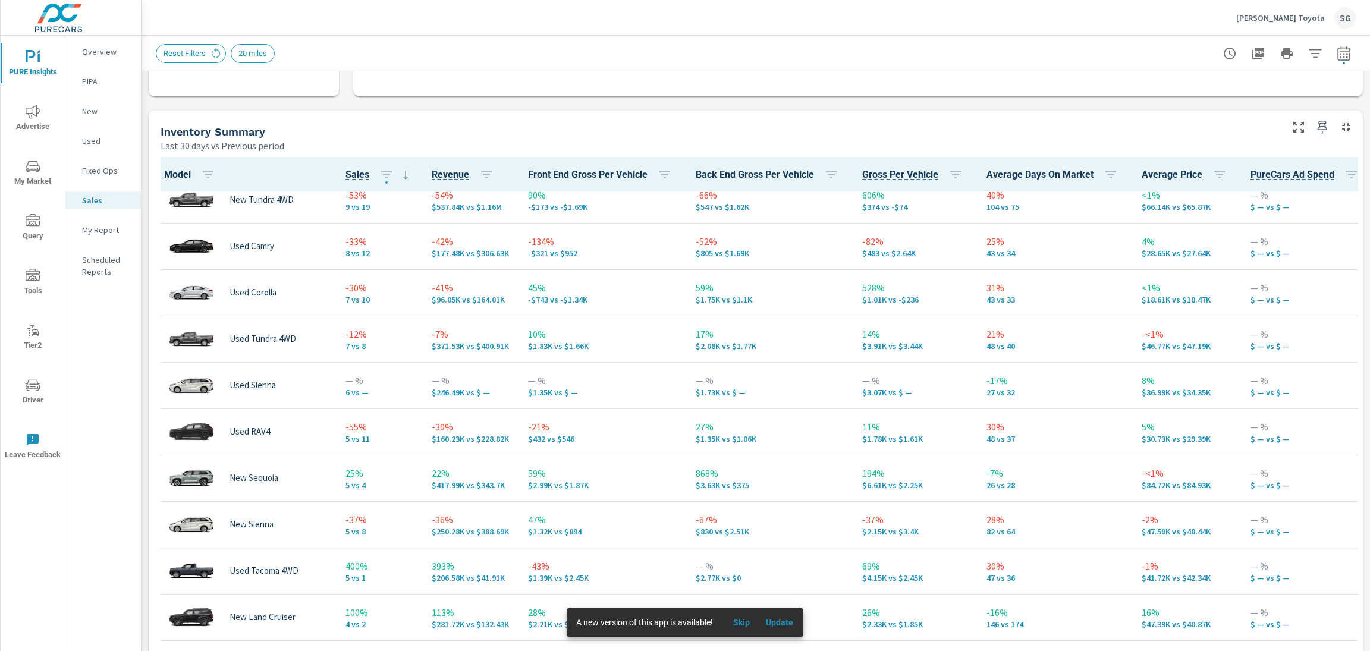
scroll to position [378, 0]
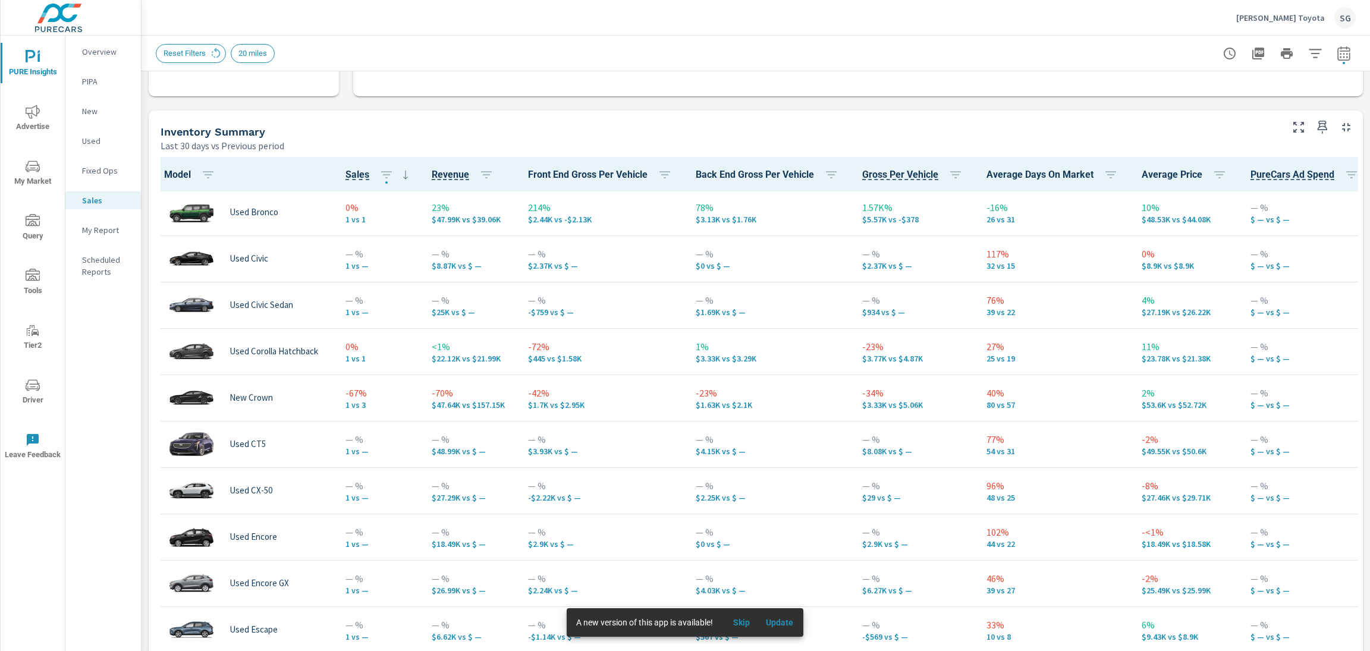
scroll to position [93, 0]
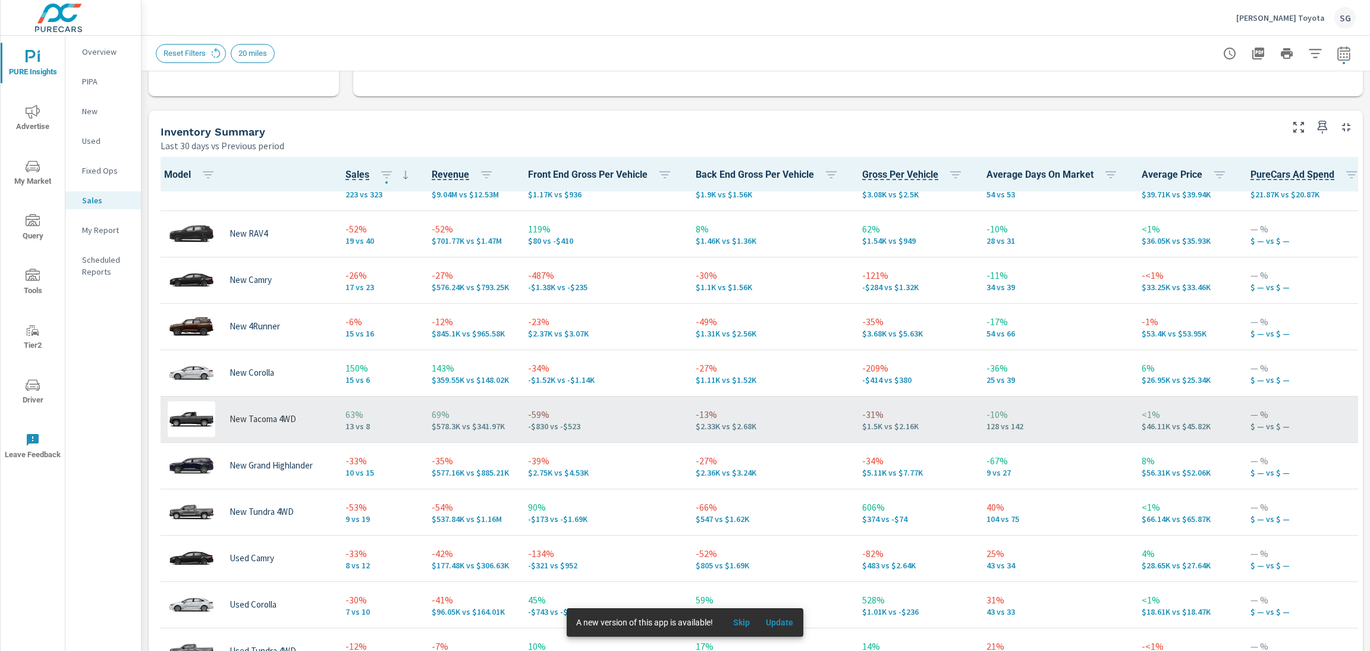
scroll to position [45, 0]
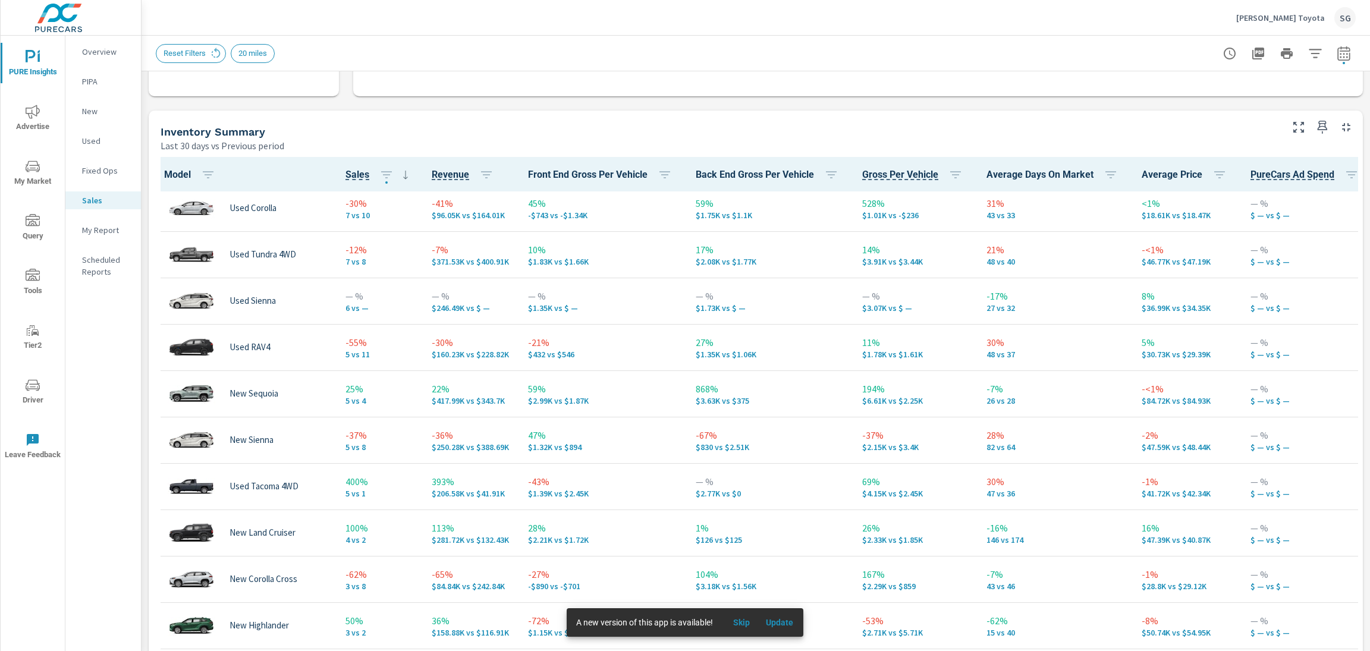
scroll to position [462, 0]
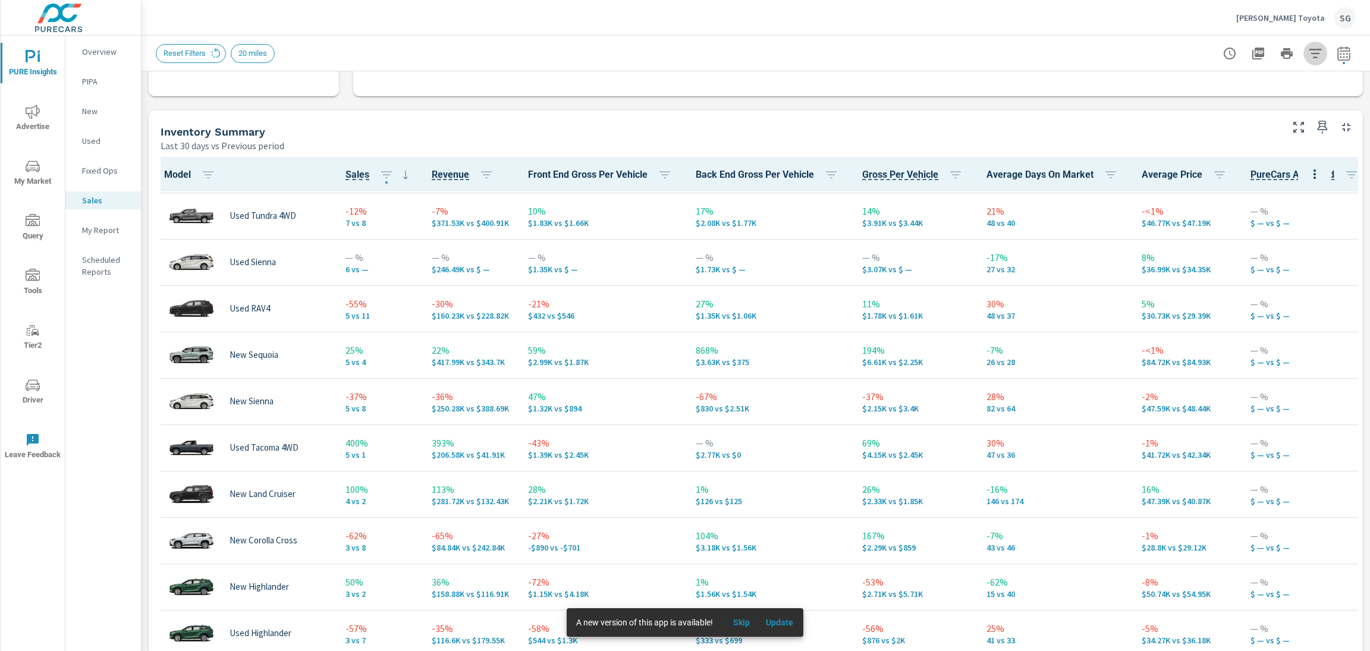
click at [1314, 56] on icon "button" at bounding box center [1315, 53] width 14 height 14
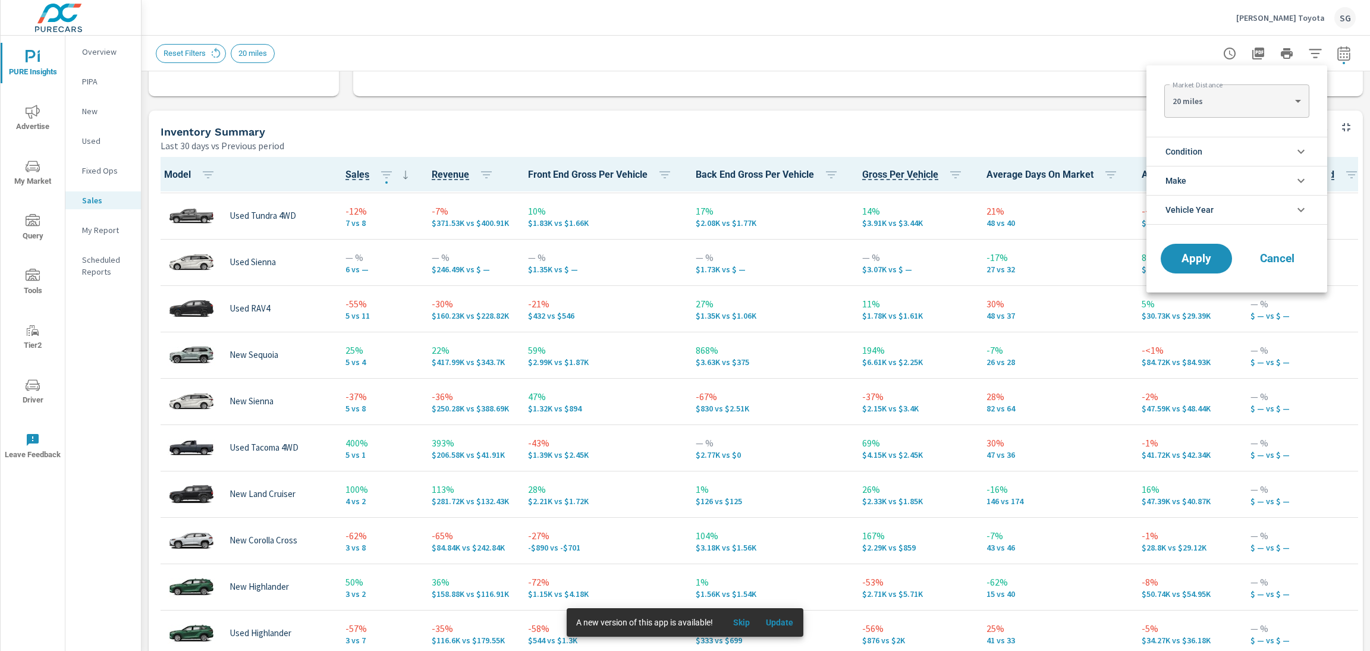
click at [1201, 161] on span "Condition" at bounding box center [1183, 151] width 37 height 29
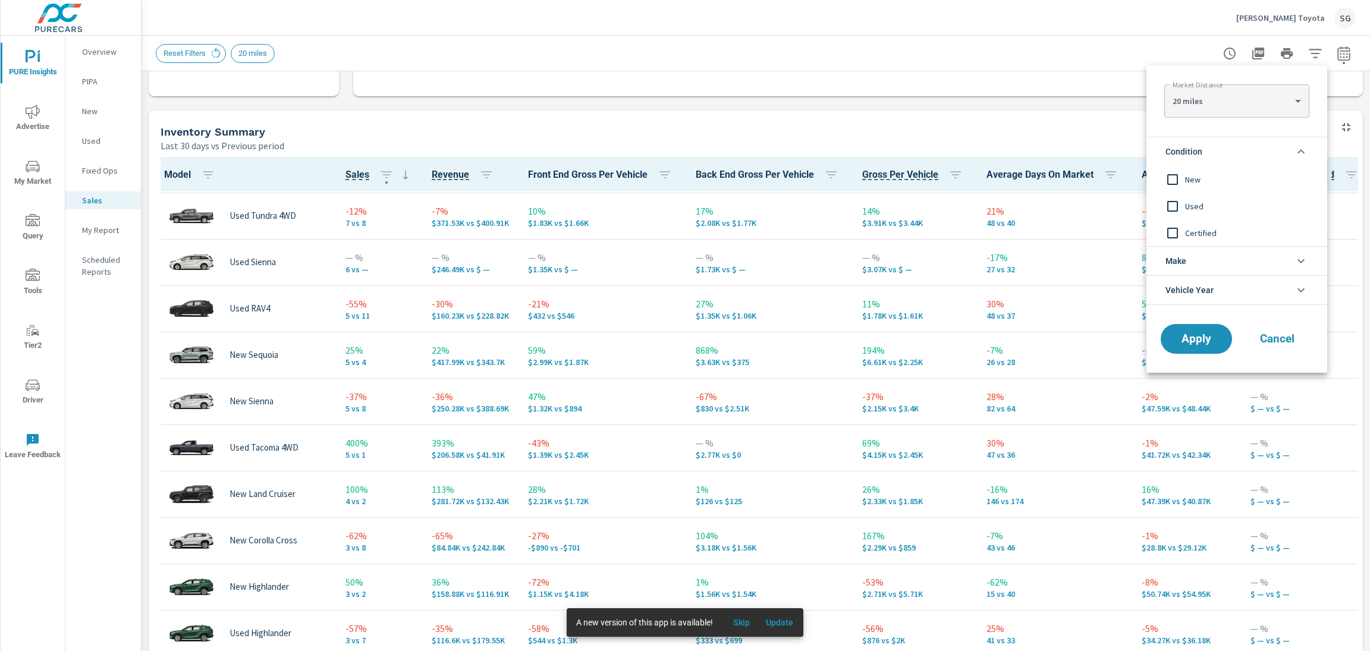
click at [1176, 178] on input "filter options" at bounding box center [1172, 179] width 25 height 25
click at [1188, 339] on span "Apply" at bounding box center [1196, 339] width 49 height 11
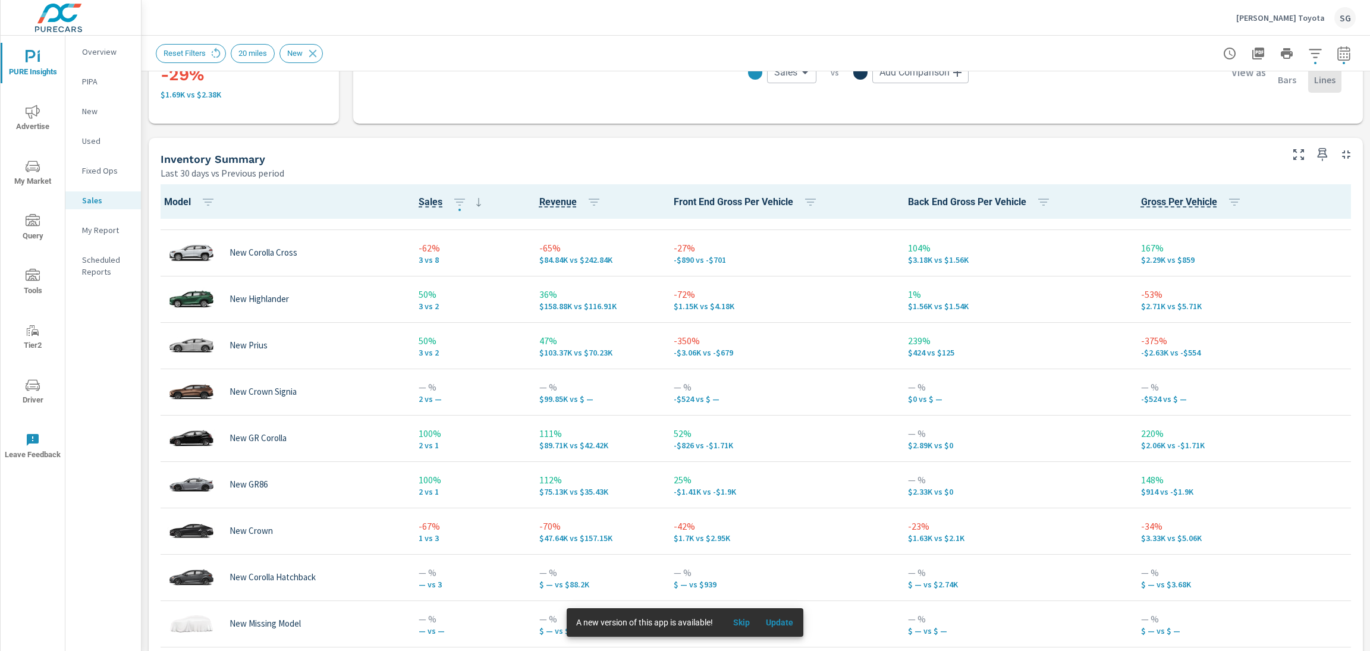
scroll to position [515, 0]
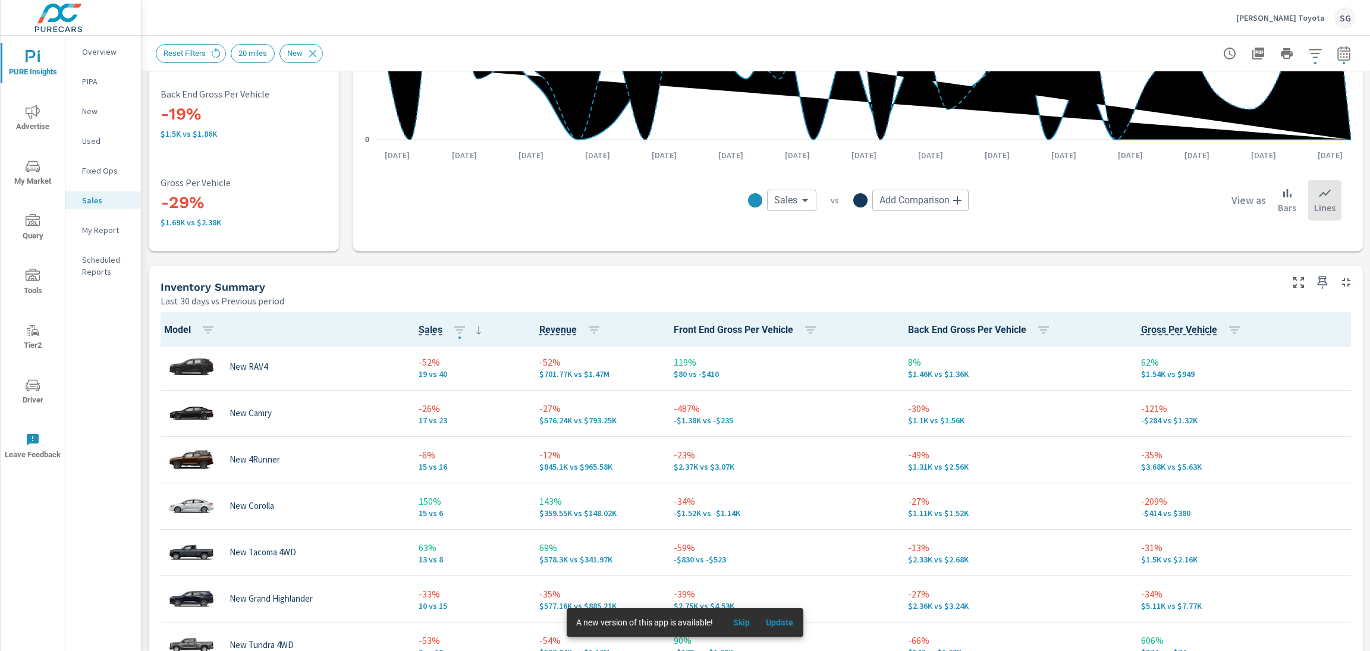
scroll to position [36, 0]
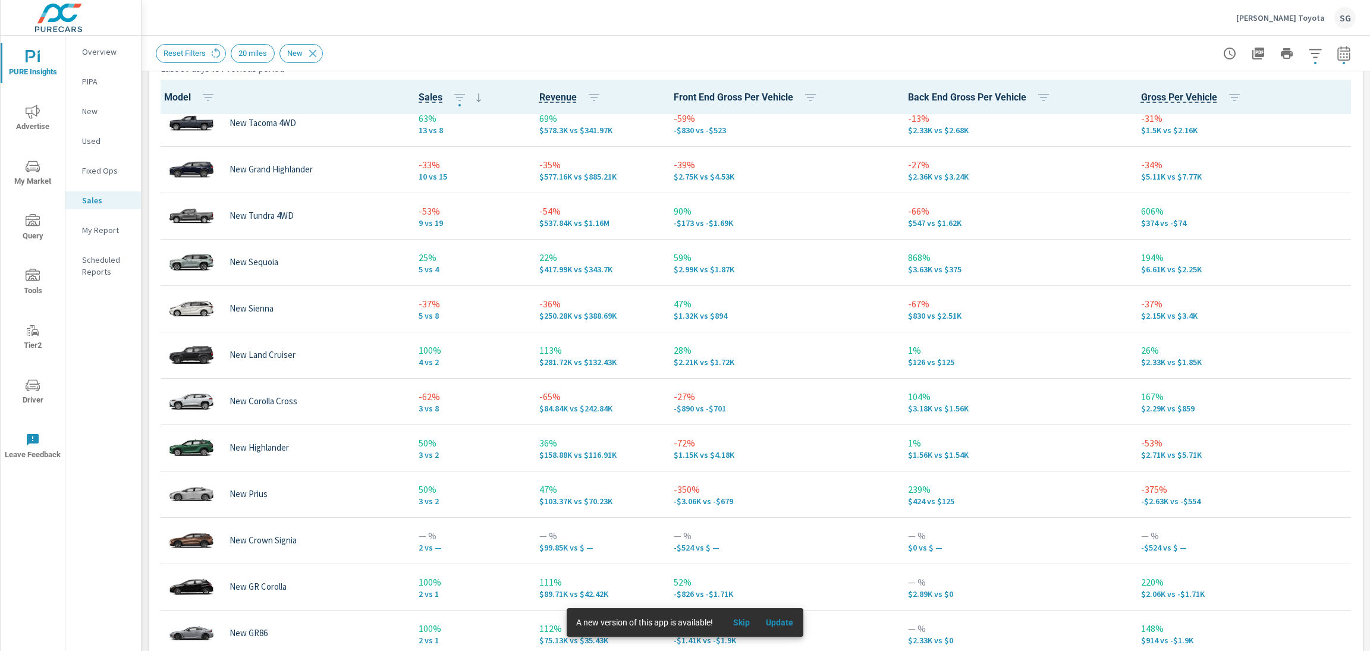
scroll to position [249, 0]
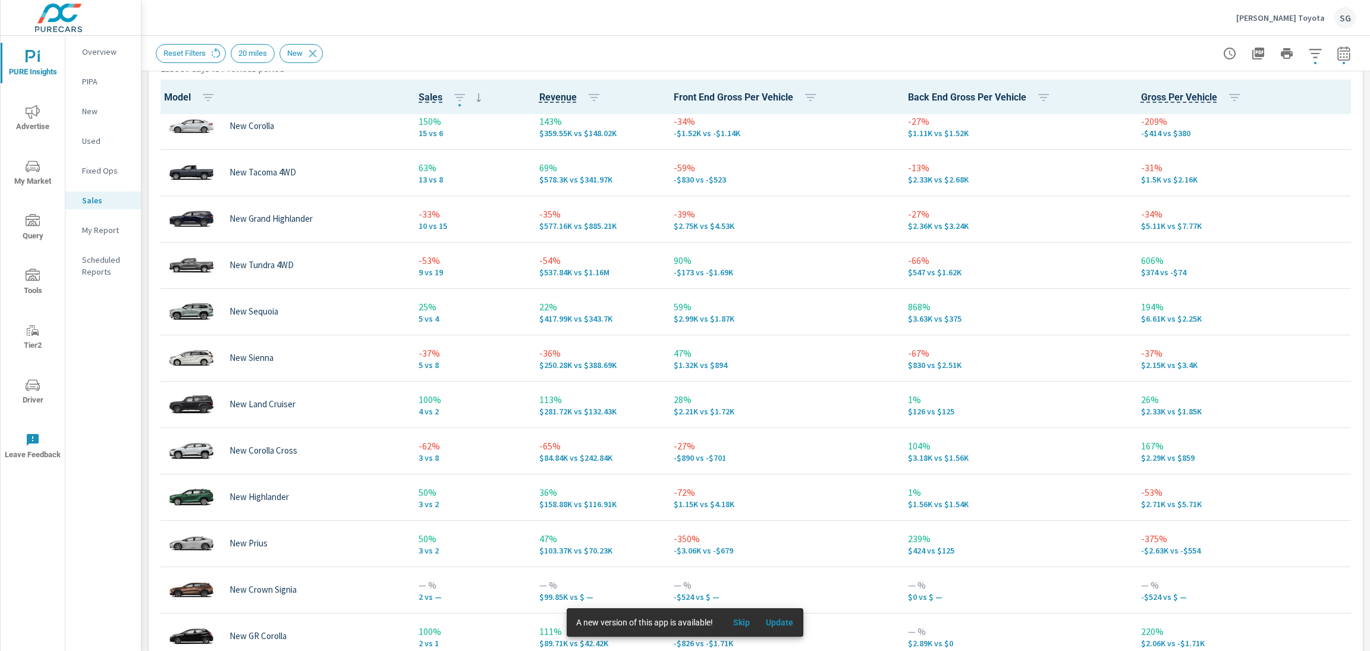
scroll to position [183, 0]
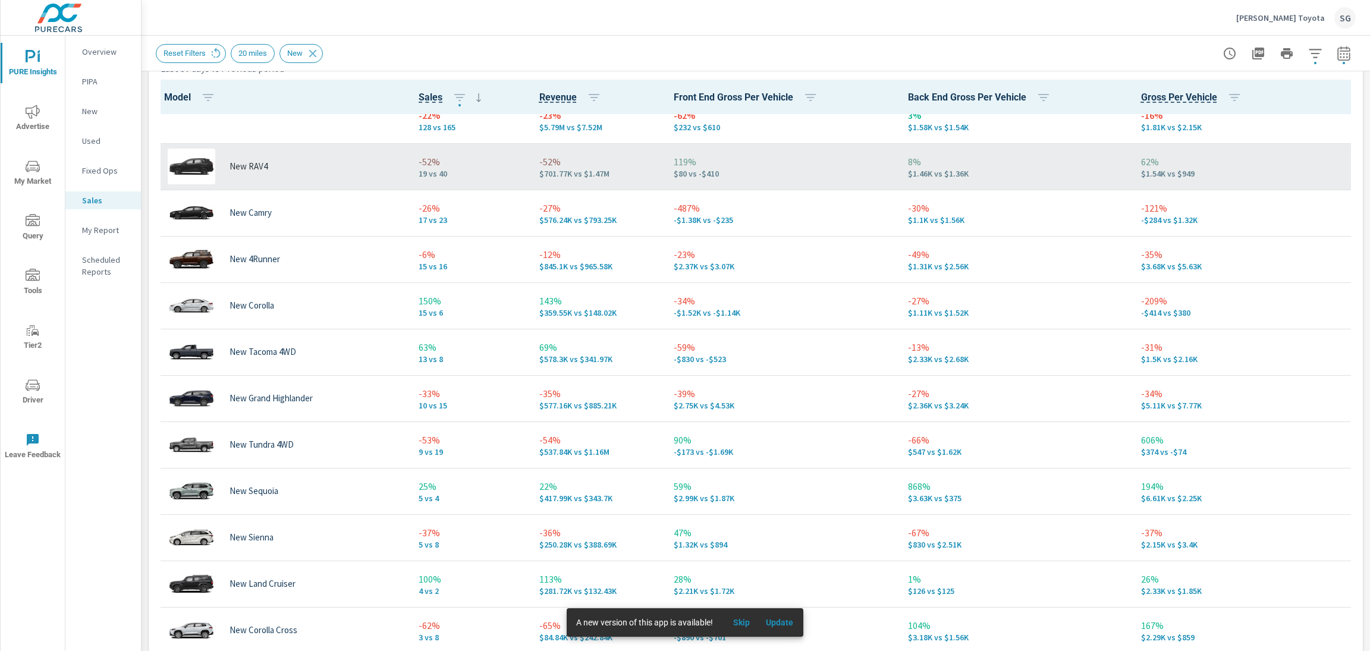
scroll to position [3, 0]
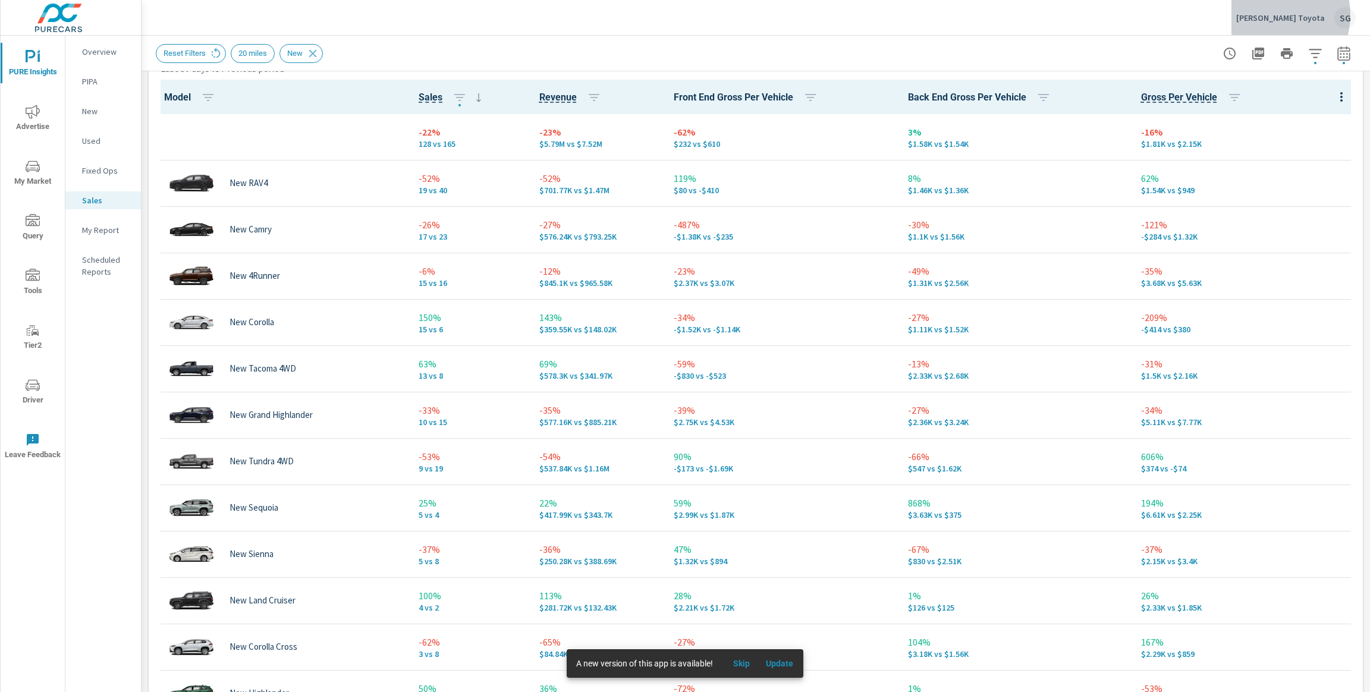
click at [1283, 15] on p "Chuck Hutton Toyota" at bounding box center [1280, 17] width 89 height 11
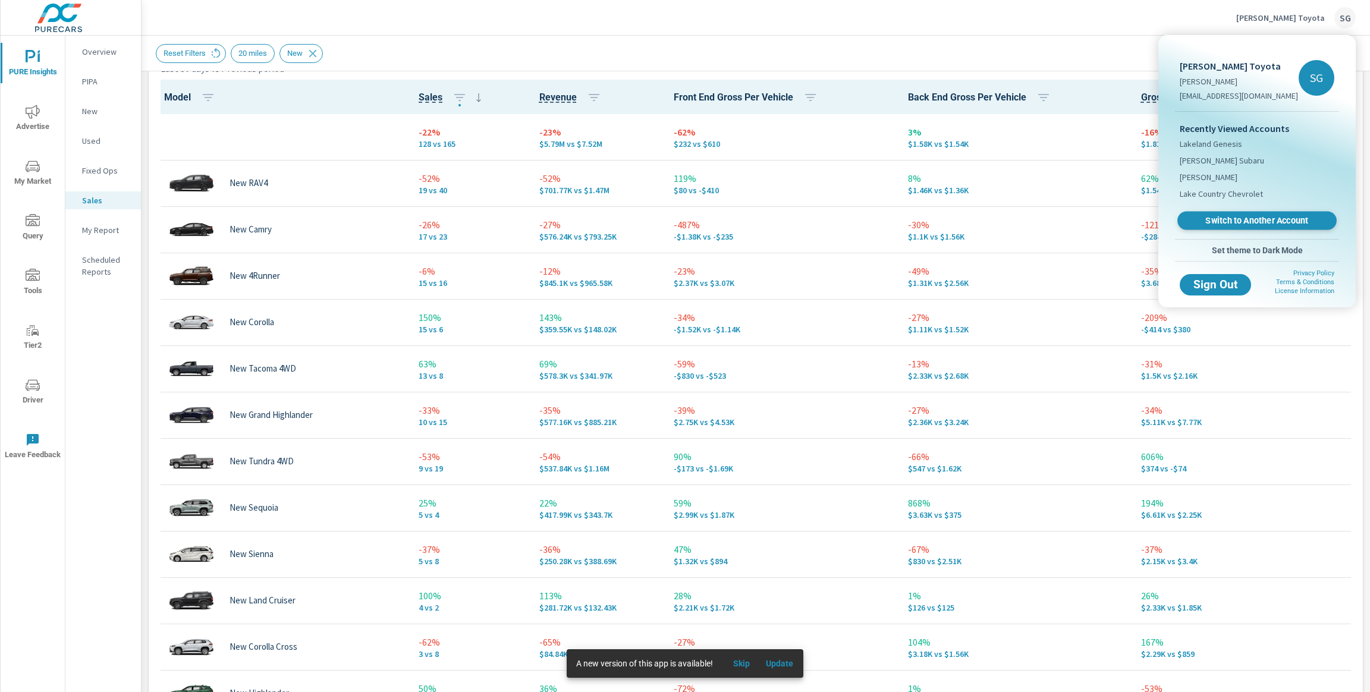
click at [1247, 224] on span "Switch to Another Account" at bounding box center [1257, 220] width 146 height 11
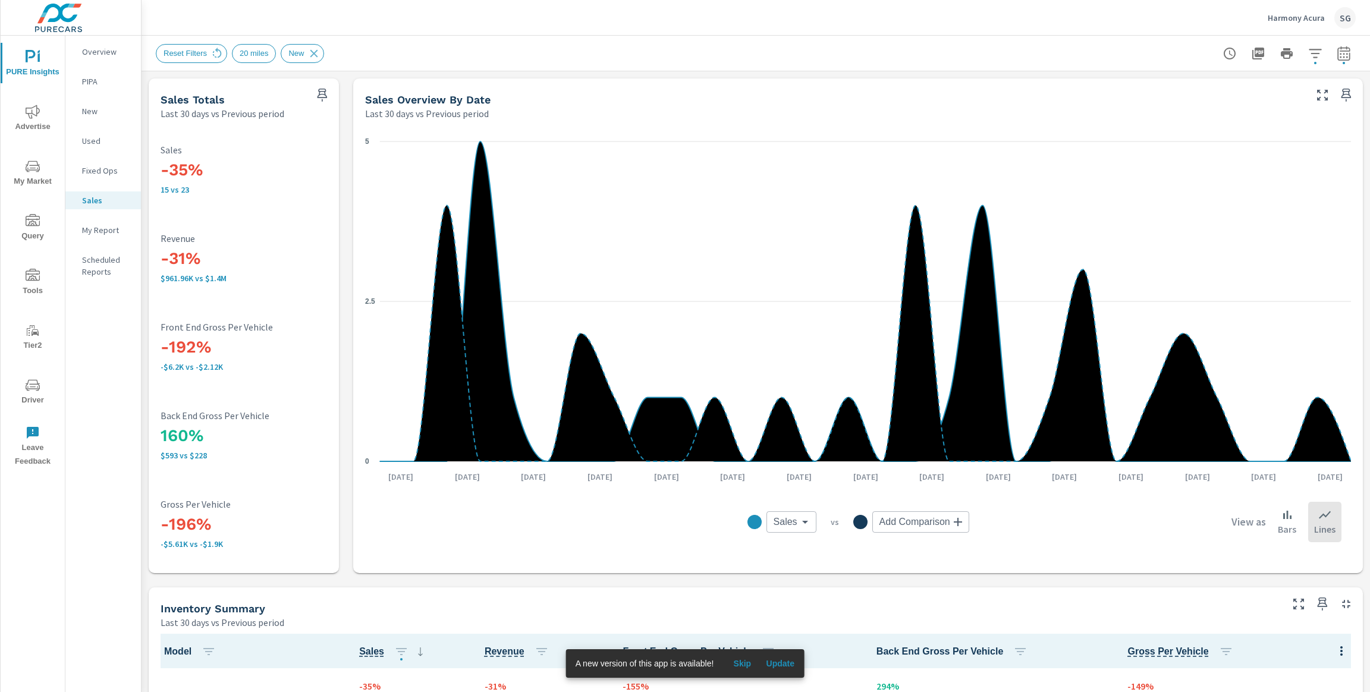
click at [49, 113] on span "Advertise" at bounding box center [32, 119] width 57 height 29
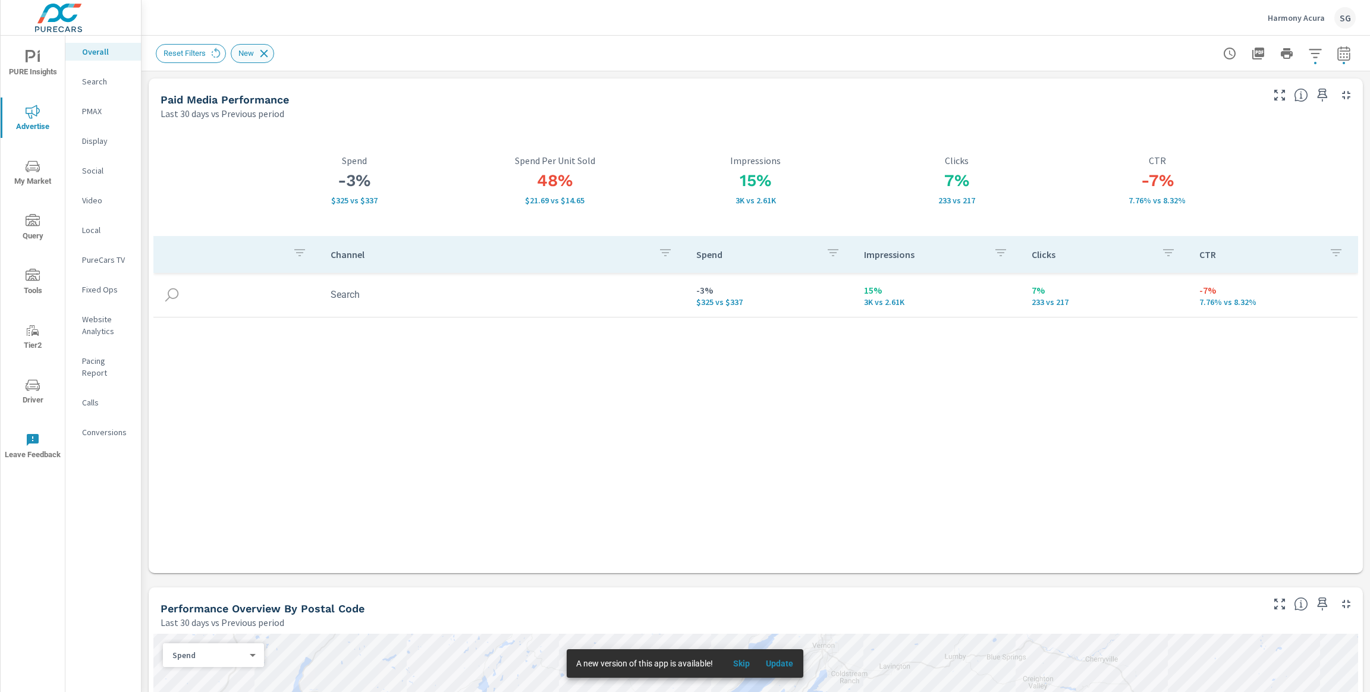
click at [266, 52] on icon at bounding box center [264, 53] width 8 height 8
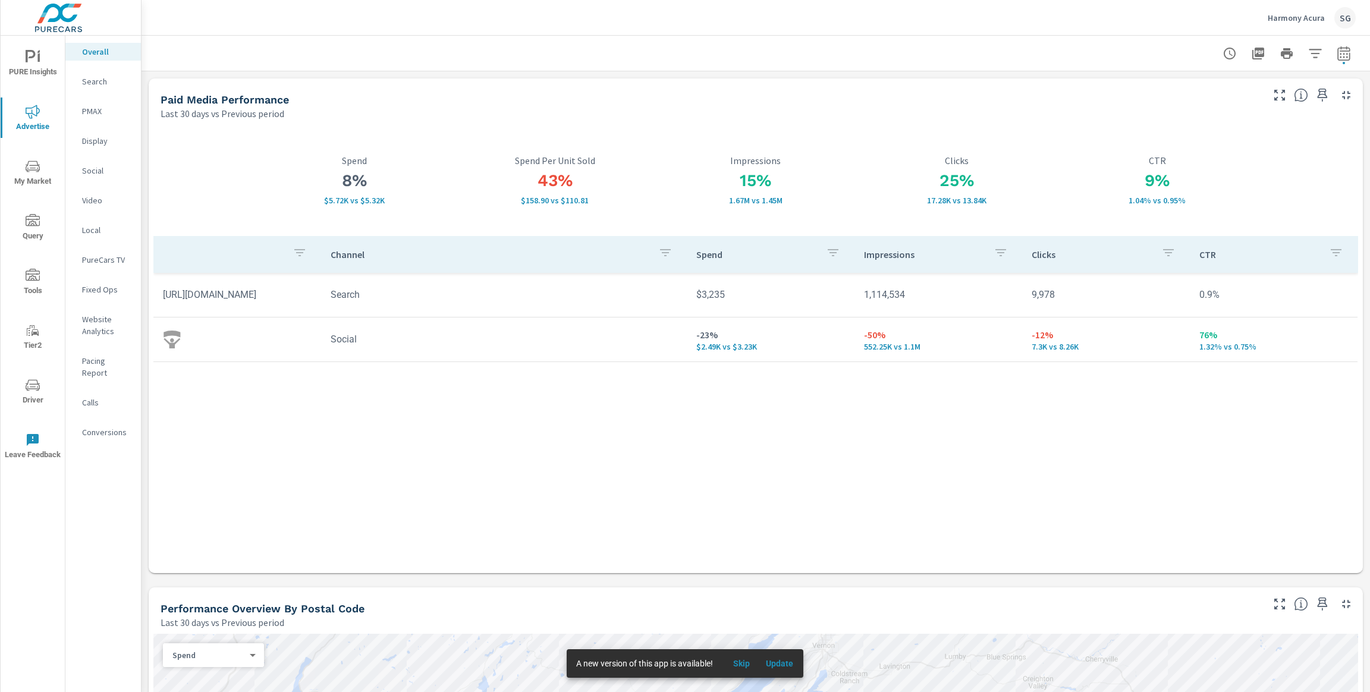
click at [78, 86] on div "Search" at bounding box center [103, 82] width 76 height 18
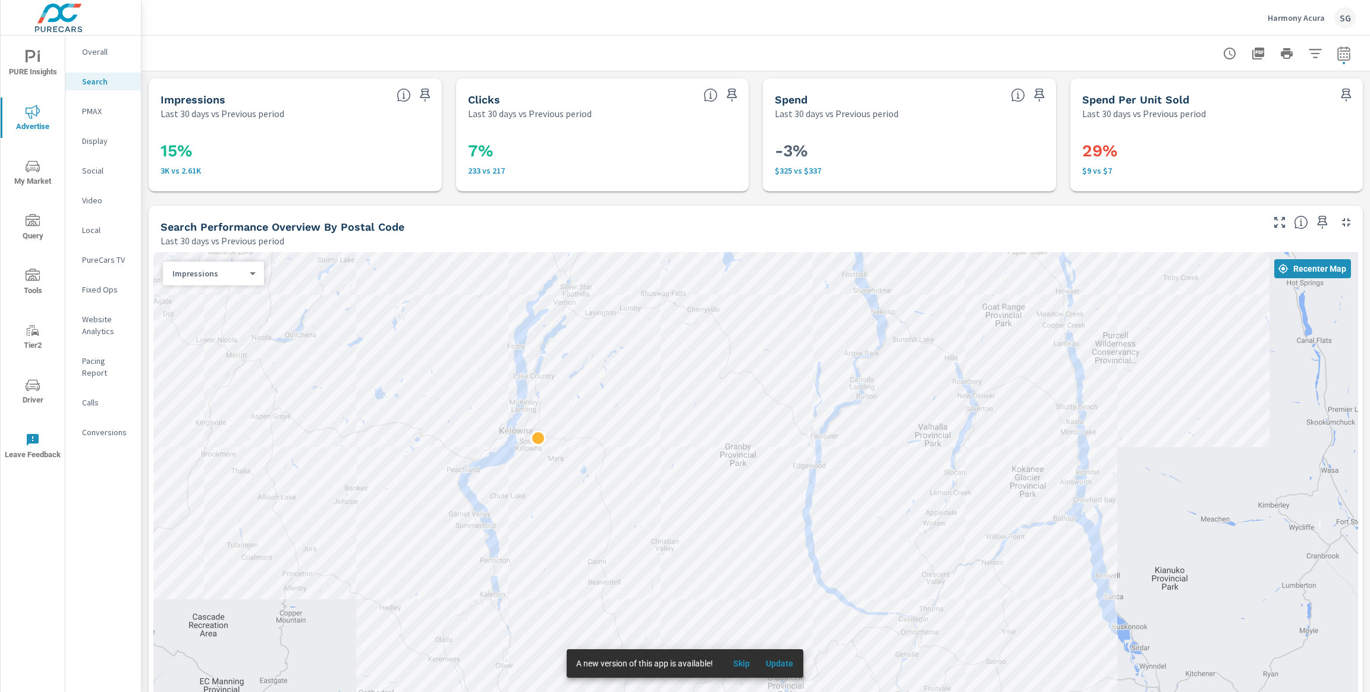
drag, startPoint x: 391, startPoint y: 631, endPoint x: 334, endPoint y: 492, distance: 150.1
click at [334, 492] on div at bounding box center [755, 519] width 1204 height 534
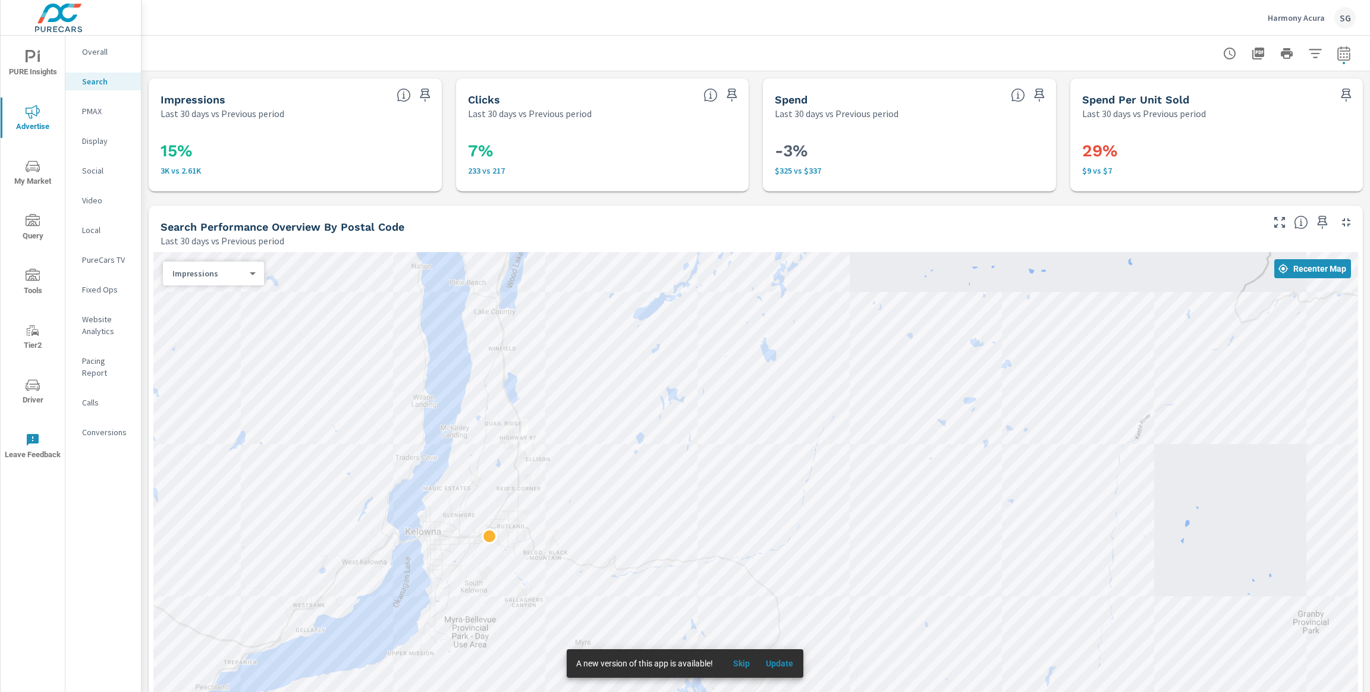
drag, startPoint x: 496, startPoint y: 386, endPoint x: 570, endPoint y: 312, distance: 104.3
click at [570, 313] on div at bounding box center [755, 519] width 1204 height 534
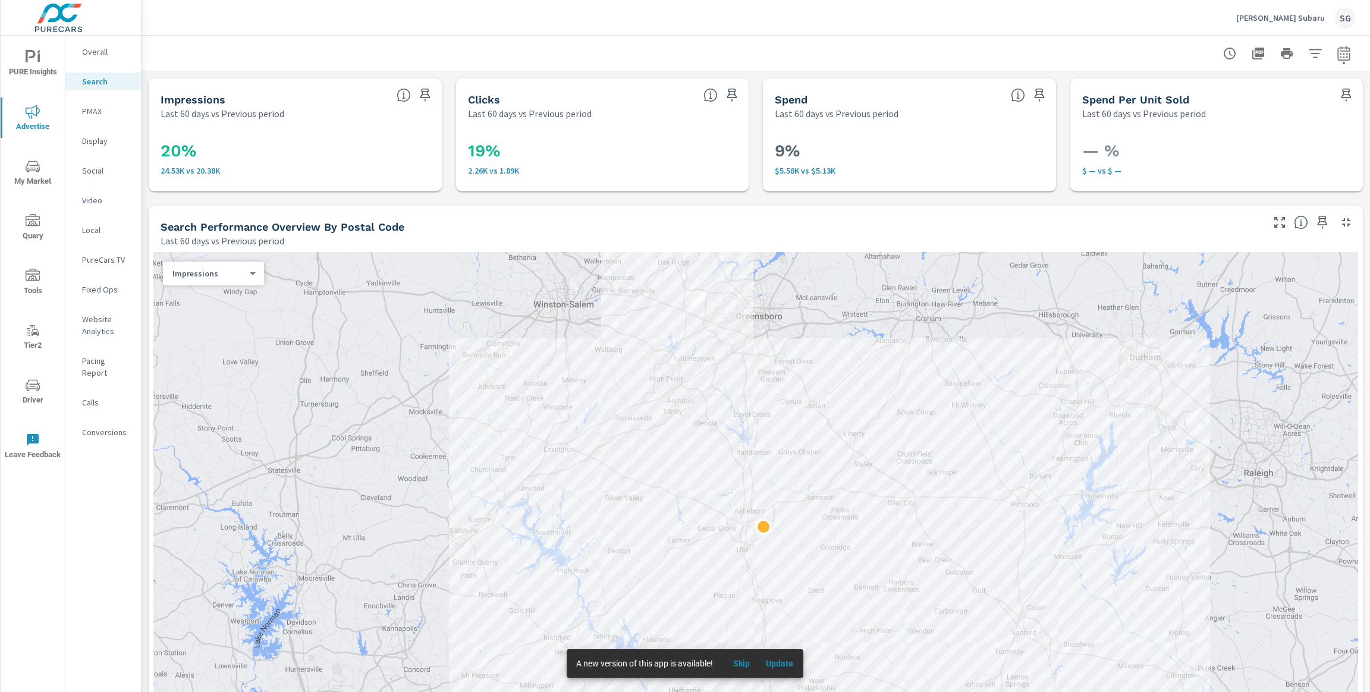
scroll to position [181, 0]
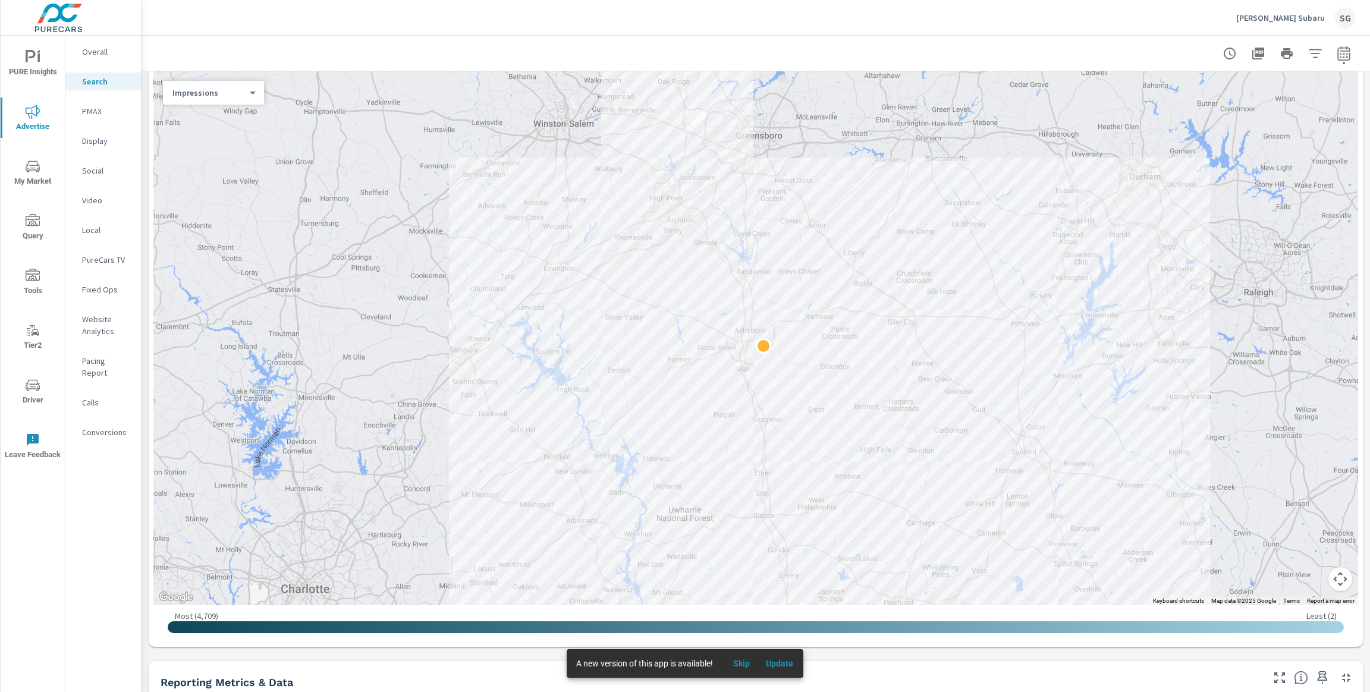
click at [1346, 23] on div "SG" at bounding box center [1344, 17] width 21 height 21
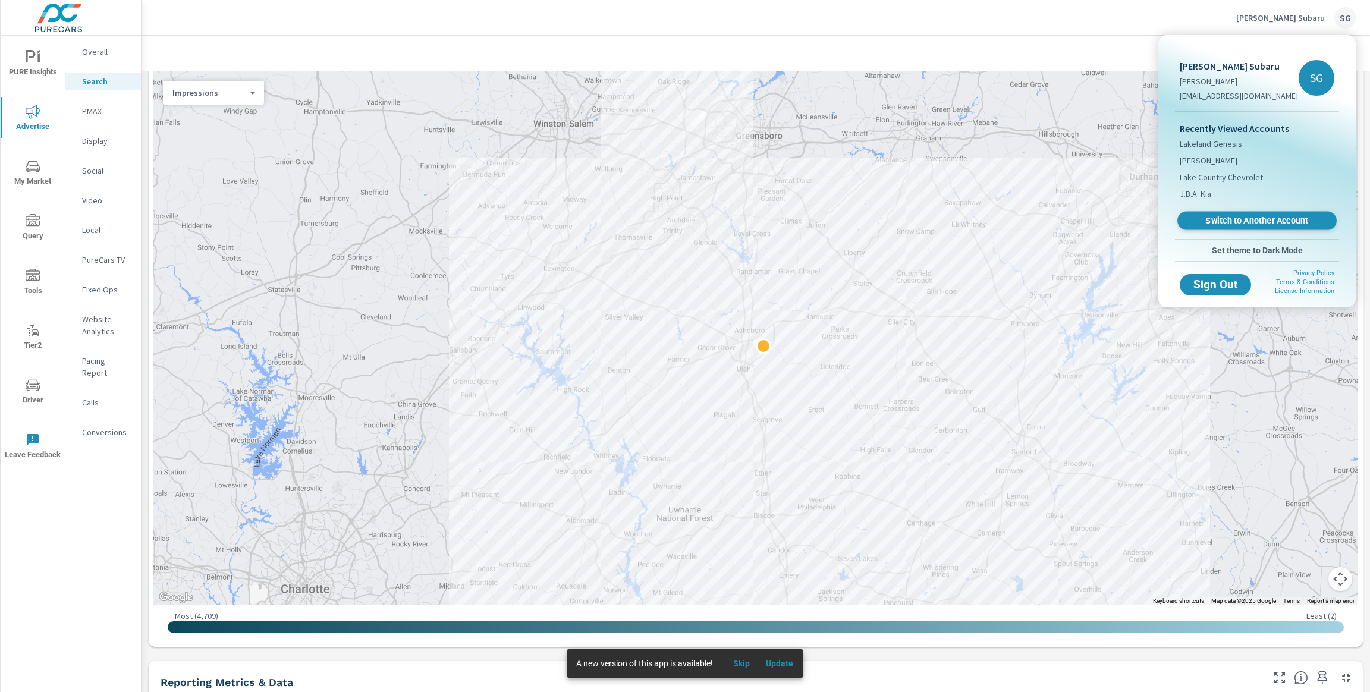
click at [1289, 223] on span "Switch to Another Account" at bounding box center [1257, 220] width 146 height 11
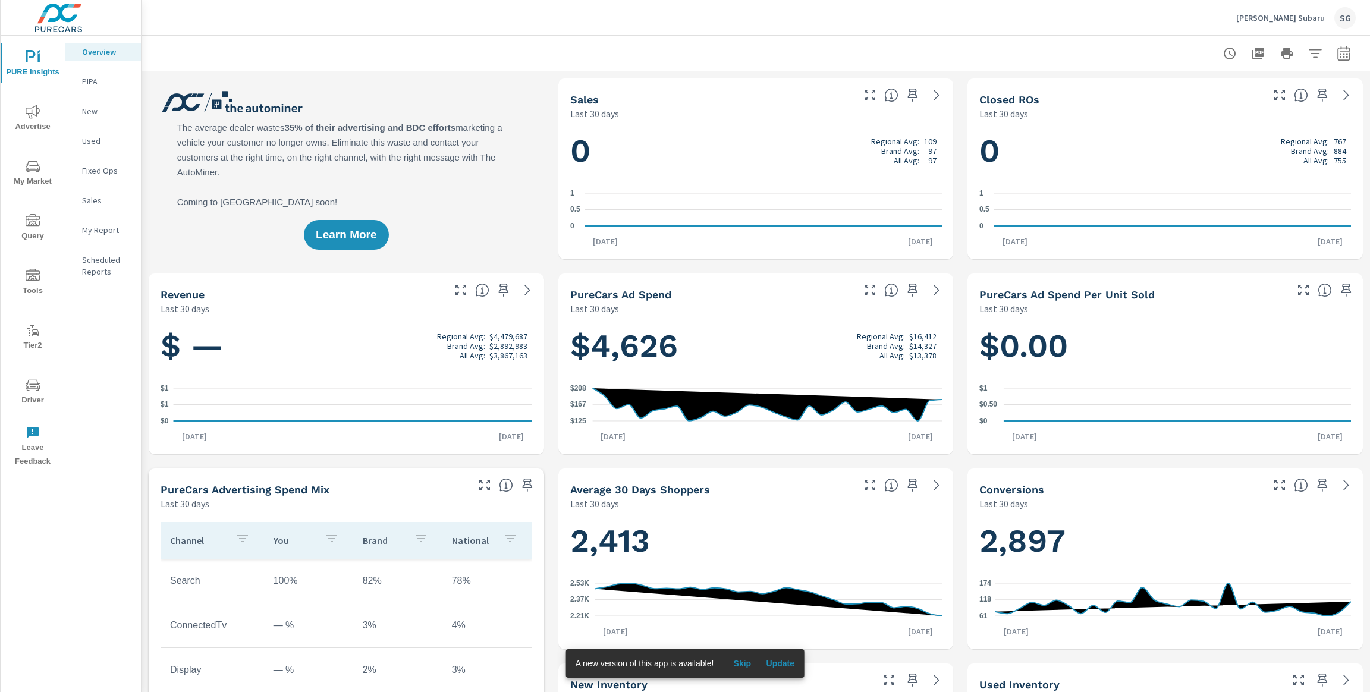
click at [33, 397] on span "Driver" at bounding box center [32, 392] width 57 height 29
